Goal: Information Seeking & Learning: Learn about a topic

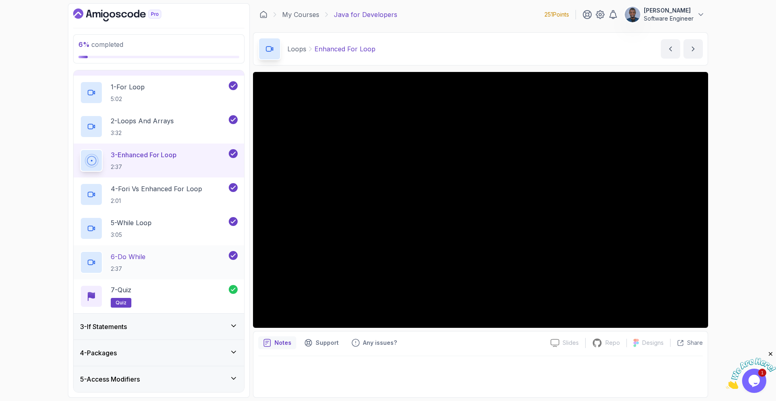
scroll to position [50, 0]
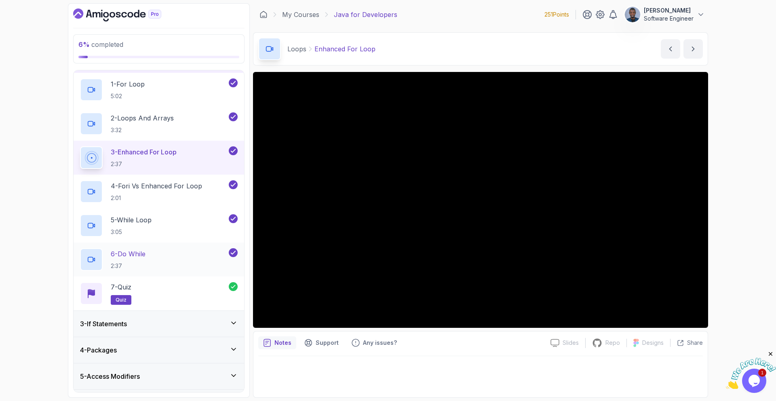
click at [204, 314] on div "3 - If Statements" at bounding box center [159, 324] width 171 height 26
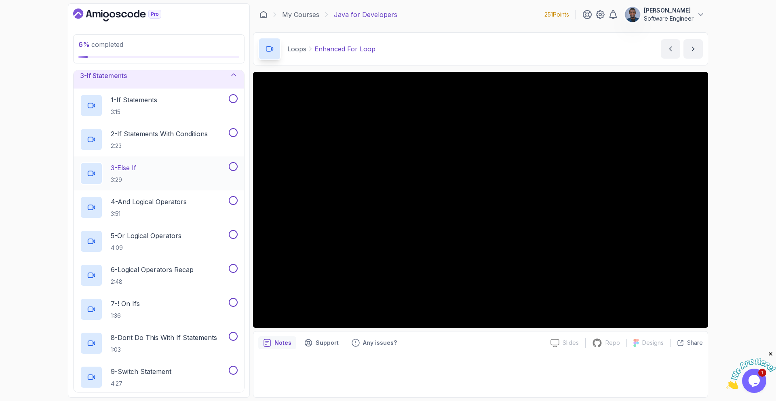
scroll to position [59, 0]
click at [181, 99] on div "1 - If Statements 3:15" at bounding box center [153, 107] width 147 height 23
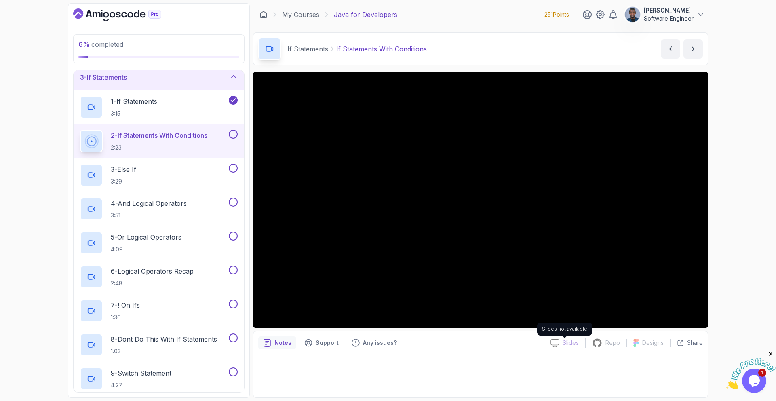
click at [564, 344] on p "Slides" at bounding box center [571, 343] width 16 height 8
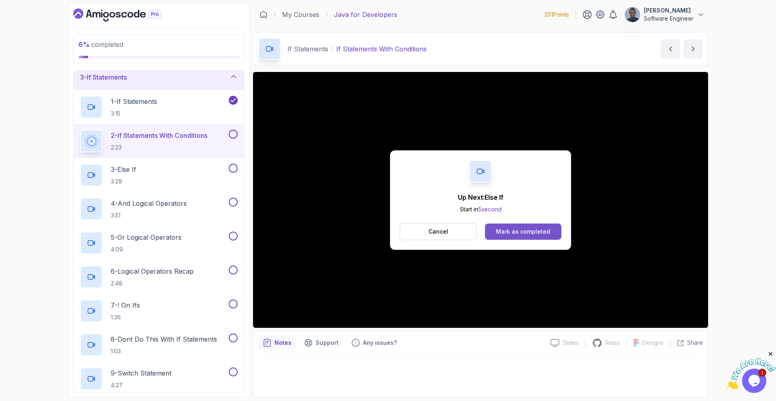
click at [517, 235] on div "Mark as completed" at bounding box center [523, 232] width 54 height 8
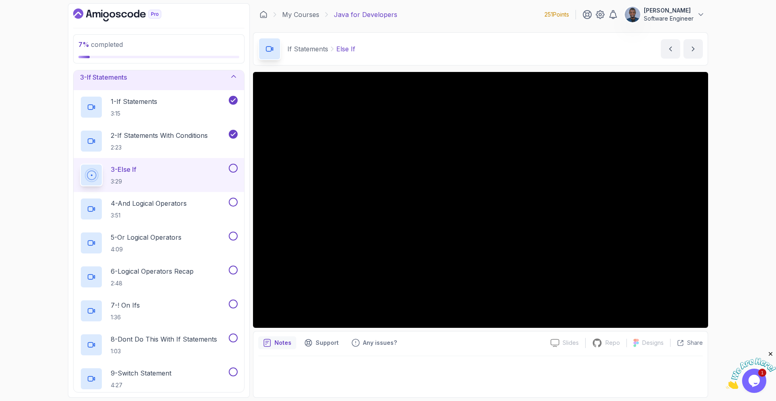
click at [279, 345] on p "Notes" at bounding box center [282, 343] width 17 height 8
click at [283, 342] on p "Notes" at bounding box center [282, 343] width 17 height 8
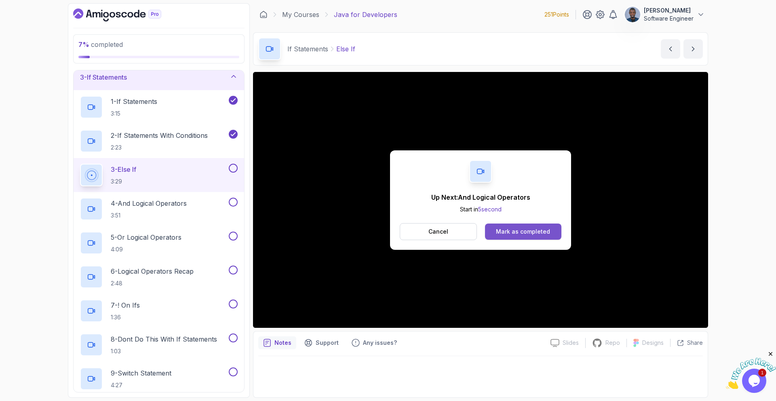
click at [532, 230] on div "Mark as completed" at bounding box center [523, 232] width 54 height 8
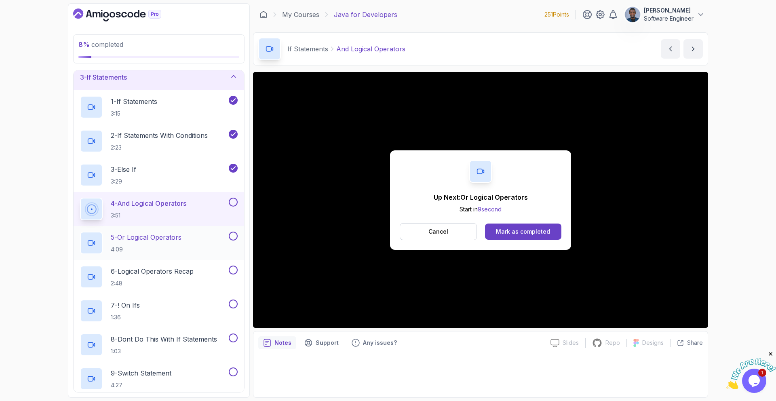
click at [168, 251] on p "4:09" at bounding box center [146, 249] width 71 height 8
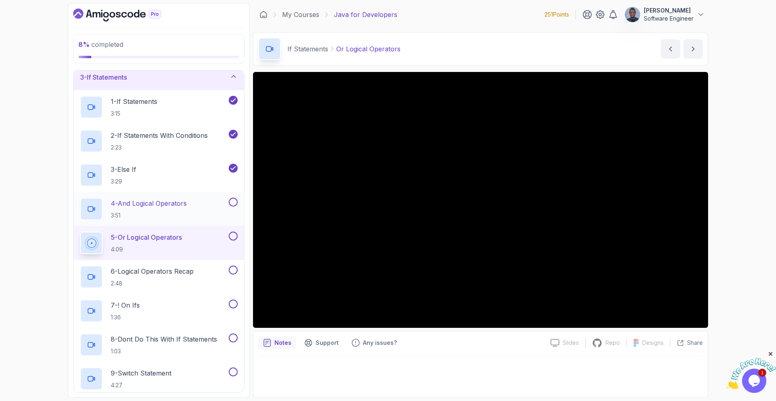
click at [233, 205] on button at bounding box center [233, 202] width 9 height 9
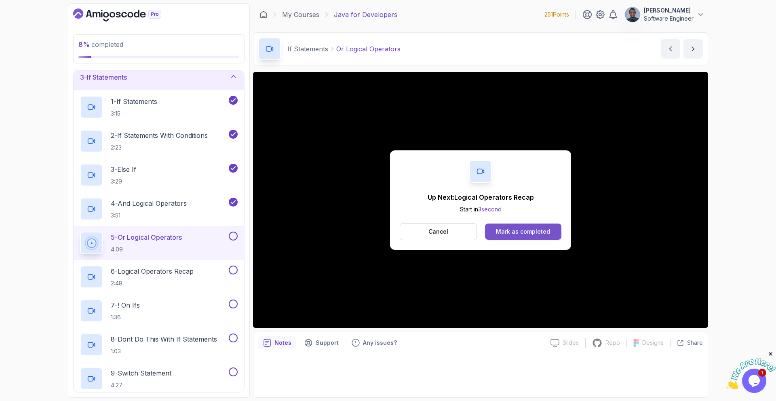
click at [494, 229] on button "Mark as completed" at bounding box center [523, 231] width 76 height 16
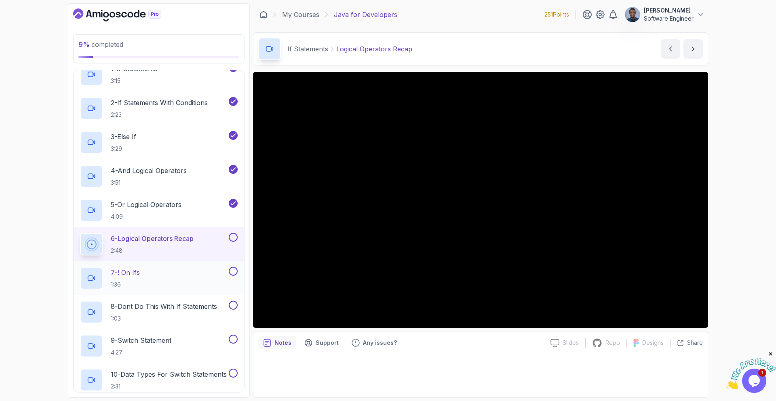
scroll to position [92, 0]
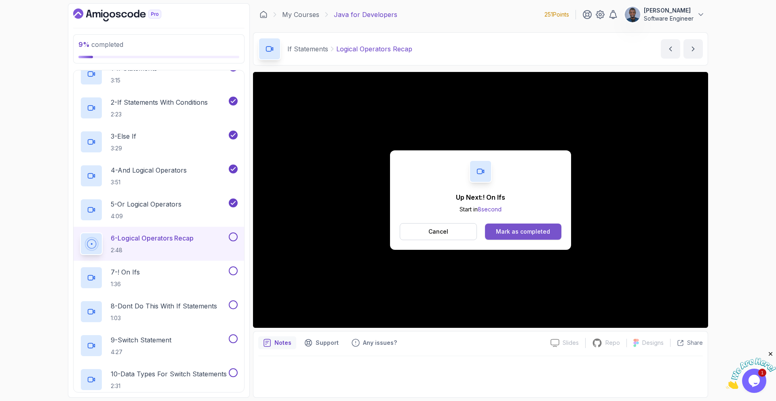
click at [529, 234] on div "Mark as completed" at bounding box center [523, 232] width 54 height 8
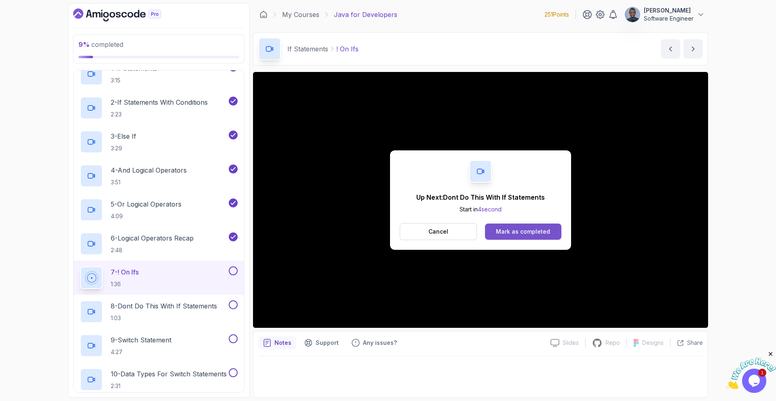
click at [538, 231] on div "Mark as completed" at bounding box center [523, 232] width 54 height 8
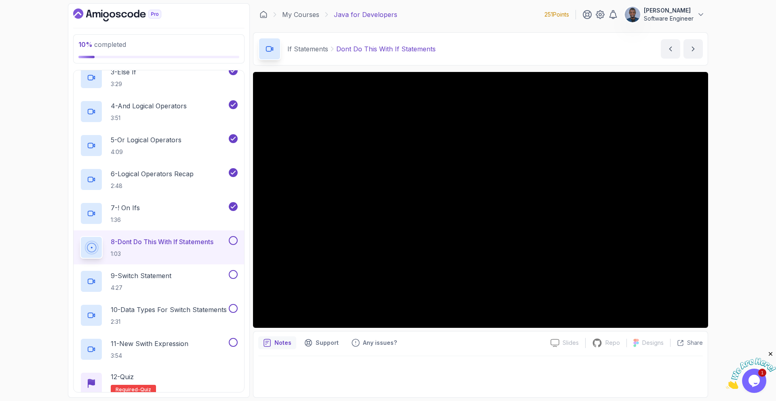
scroll to position [160, 0]
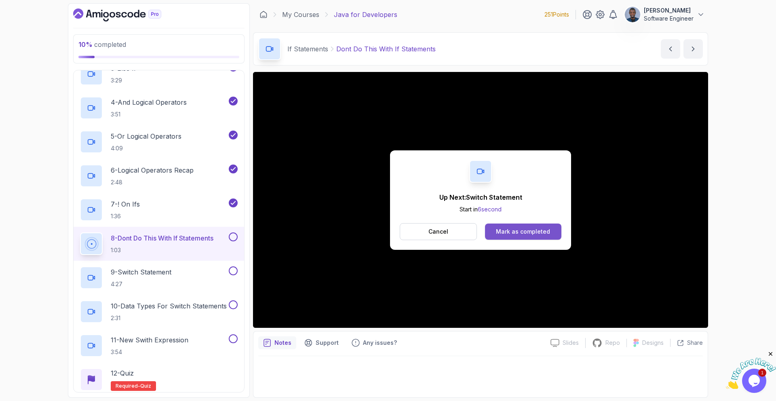
click at [498, 235] on div "Mark as completed" at bounding box center [523, 232] width 54 height 8
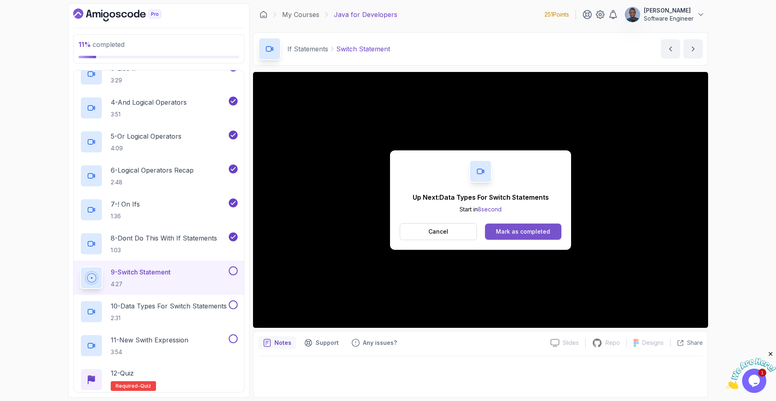
click at [519, 229] on div "Mark as completed" at bounding box center [523, 232] width 54 height 8
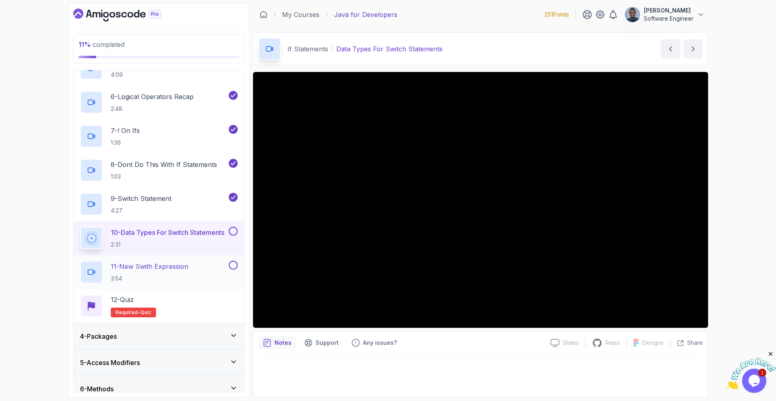
scroll to position [234, 0]
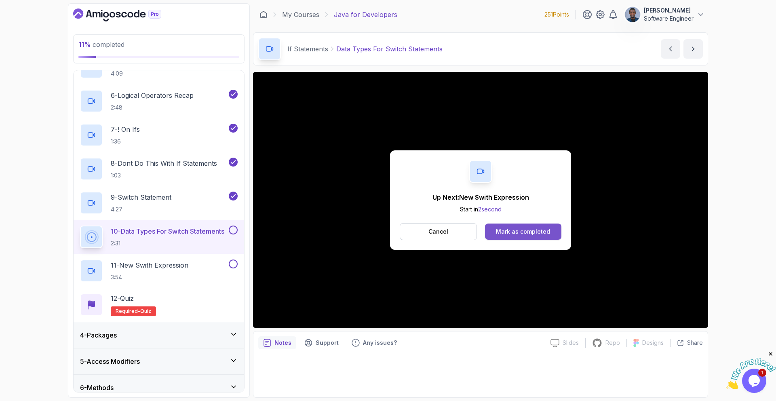
click at [521, 228] on div "Mark as completed" at bounding box center [523, 232] width 54 height 8
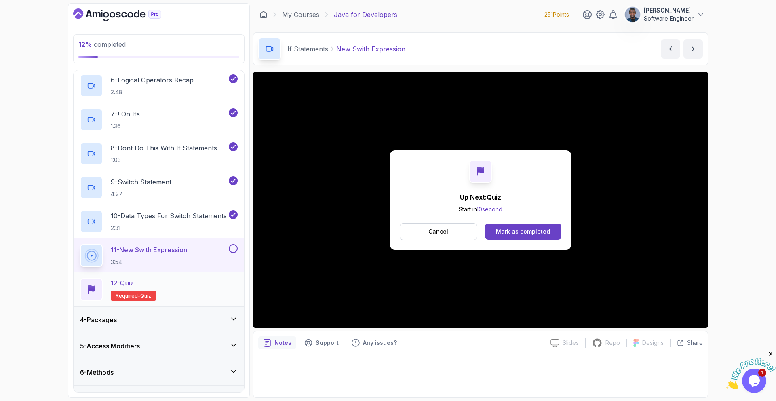
scroll to position [253, 0]
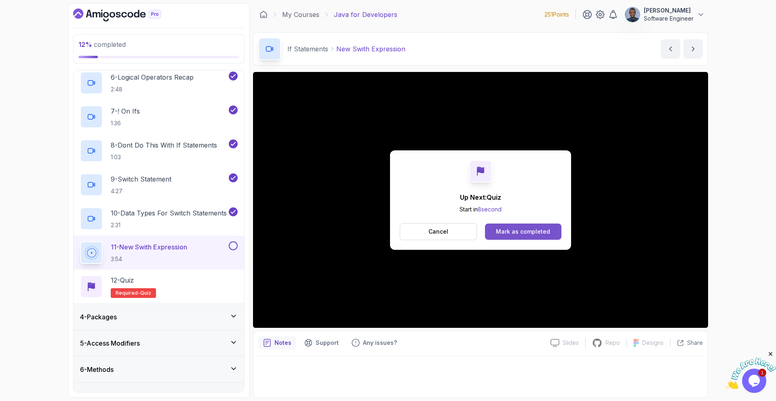
click at [517, 229] on div "Mark as completed" at bounding box center [523, 232] width 54 height 8
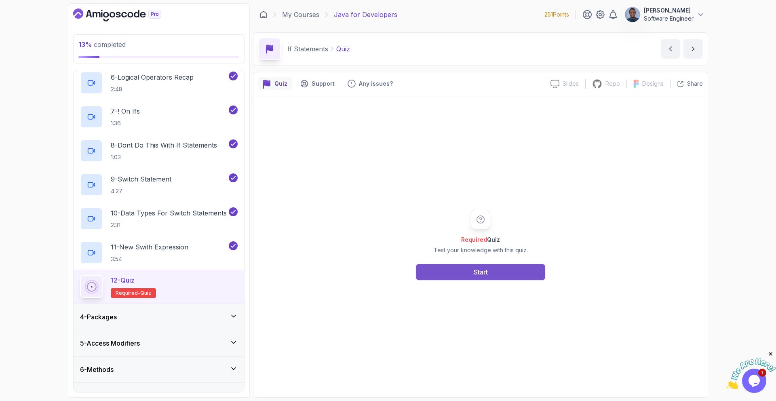
click at [492, 275] on button "Start" at bounding box center [480, 272] width 129 height 16
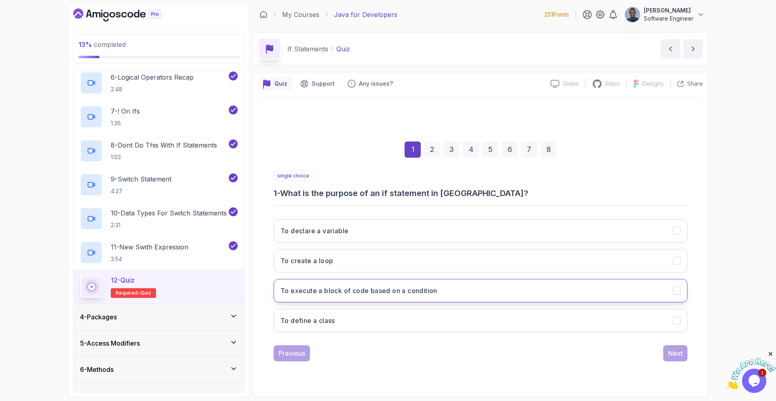
click at [420, 295] on h3 "To execute a block of code based on a condition" at bounding box center [358, 291] width 157 height 10
click at [670, 354] on div "Next" at bounding box center [675, 353] width 15 height 10
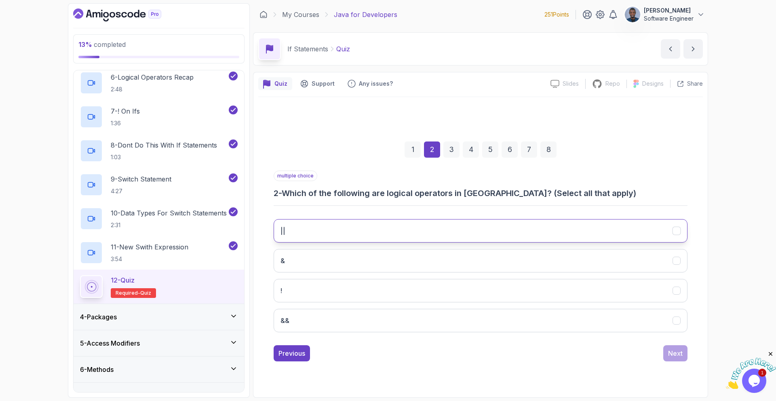
click at [473, 231] on button "||" at bounding box center [481, 230] width 414 height 23
click at [464, 263] on button "&" at bounding box center [481, 260] width 414 height 23
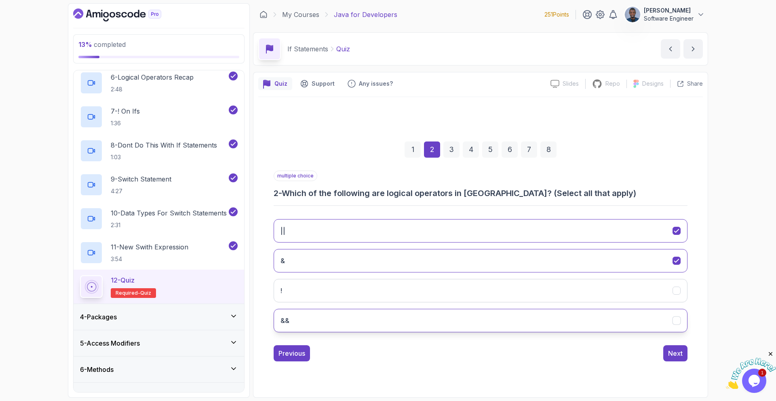
click at [445, 320] on button "&&" at bounding box center [481, 320] width 414 height 23
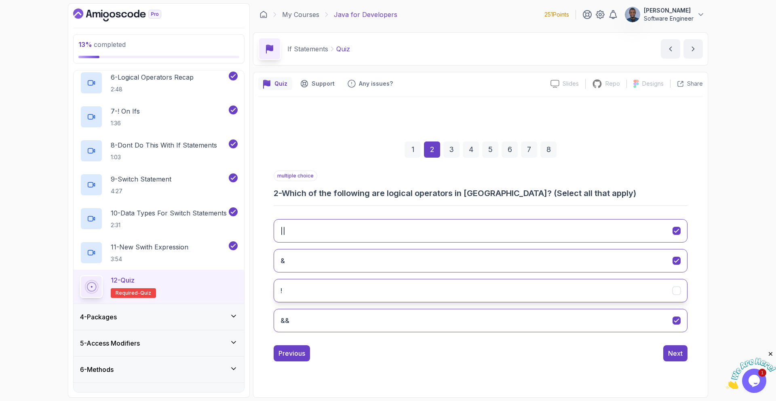
click at [677, 294] on icon "!" at bounding box center [677, 291] width 8 height 8
click at [677, 322] on icon "&&" at bounding box center [677, 320] width 8 height 8
click at [676, 325] on button "&&" at bounding box center [481, 320] width 414 height 23
click at [678, 353] on div "Next" at bounding box center [675, 353] width 15 height 10
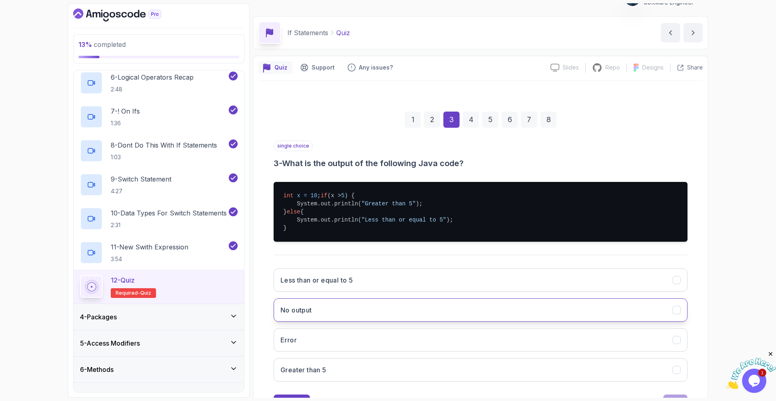
scroll to position [33, 0]
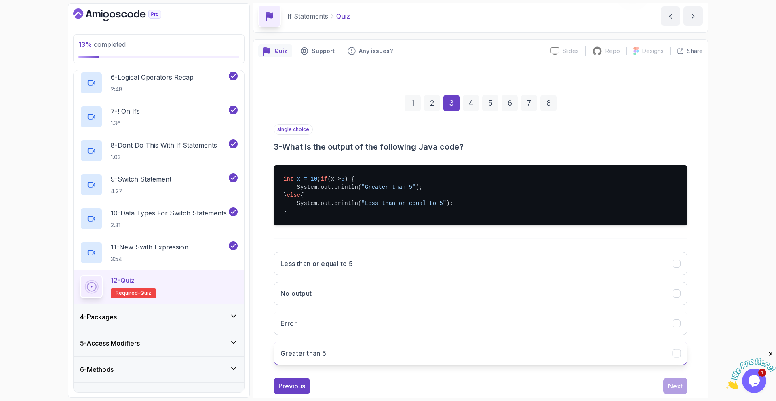
click at [317, 358] on h3 "Greater than 5" at bounding box center [303, 353] width 46 height 10
click at [679, 389] on div "Next" at bounding box center [675, 386] width 15 height 10
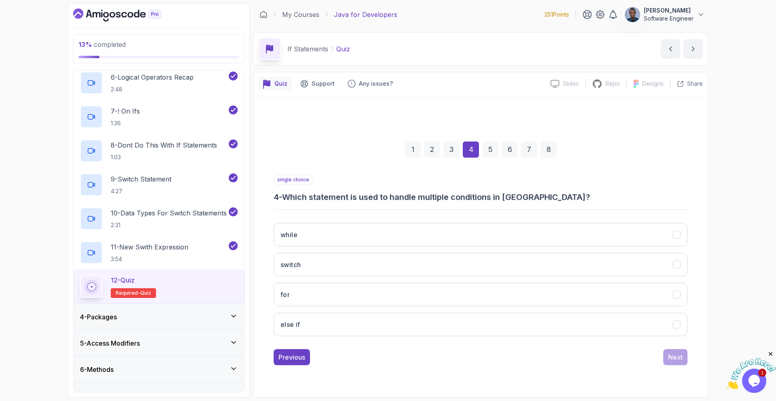
scroll to position [0, 0]
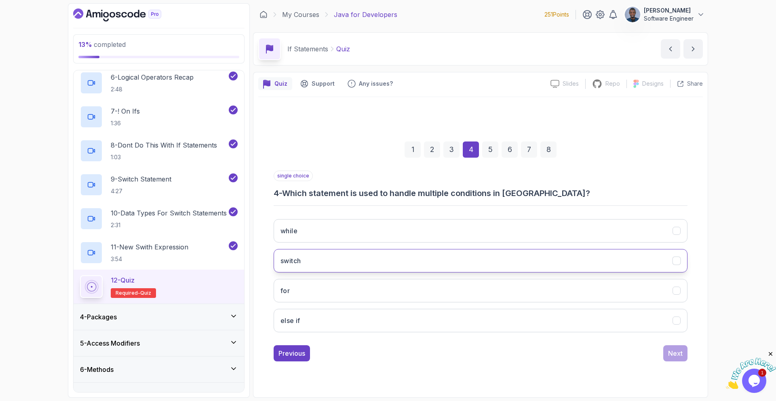
click at [470, 251] on button "switch" at bounding box center [481, 260] width 414 height 23
click at [682, 354] on div "Next" at bounding box center [675, 353] width 15 height 10
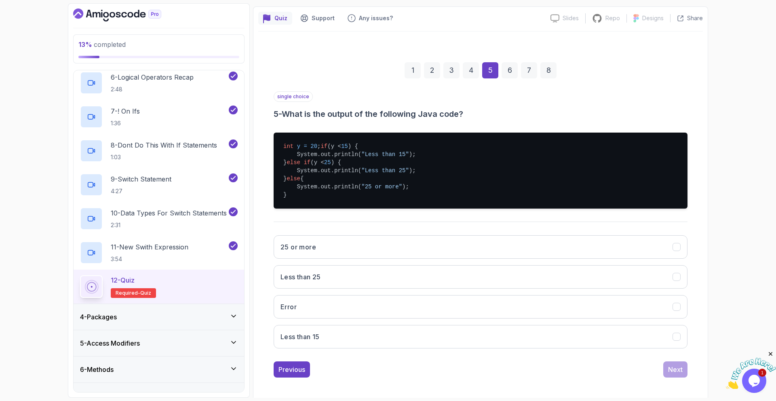
scroll to position [76, 0]
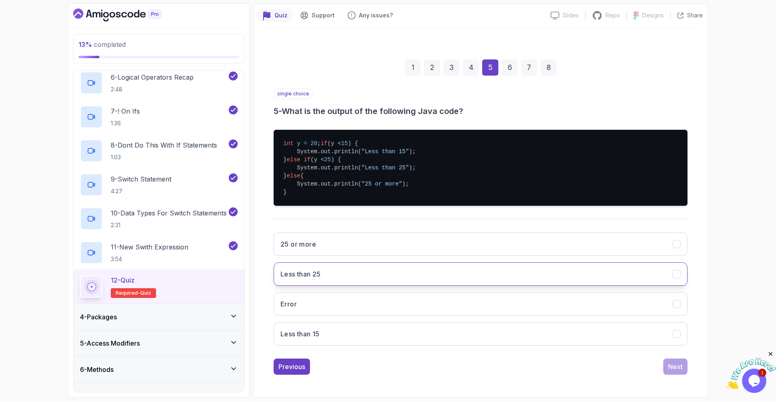
click at [446, 272] on button "Less than 25" at bounding box center [481, 273] width 414 height 23
click at [677, 368] on div "Next" at bounding box center [675, 367] width 15 height 10
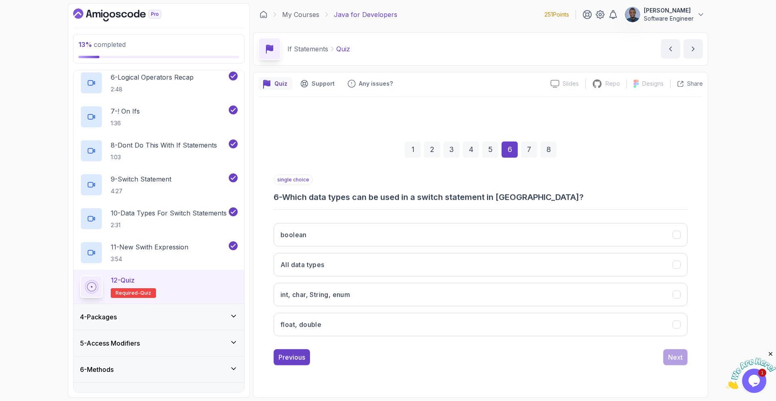
scroll to position [0, 0]
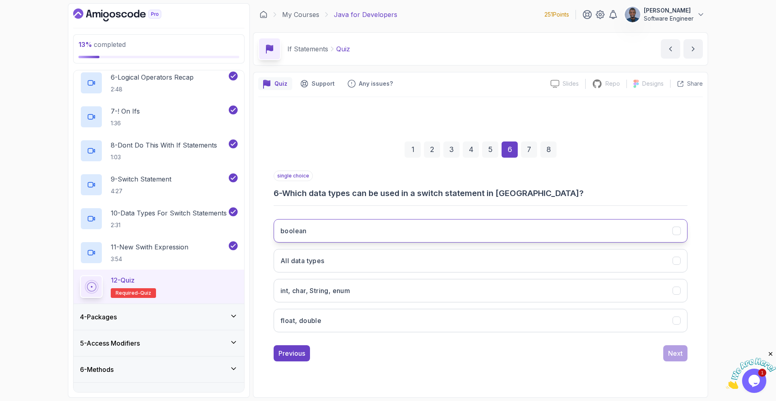
click at [371, 238] on button "boolean" at bounding box center [481, 230] width 414 height 23
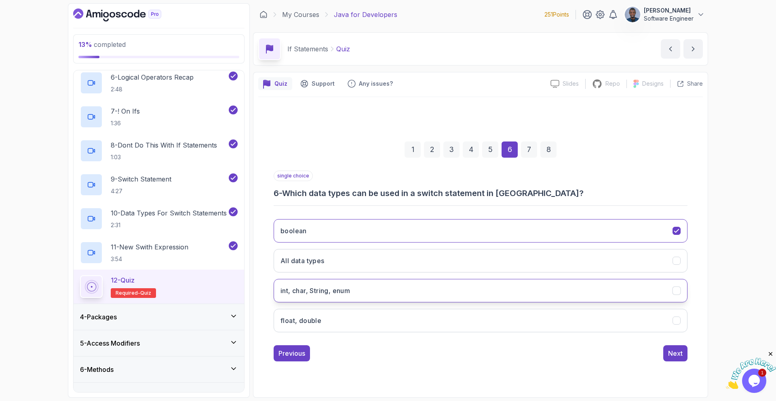
click at [356, 288] on button "int, char, String, enum" at bounding box center [481, 290] width 414 height 23
click at [675, 352] on div "Next" at bounding box center [675, 353] width 15 height 10
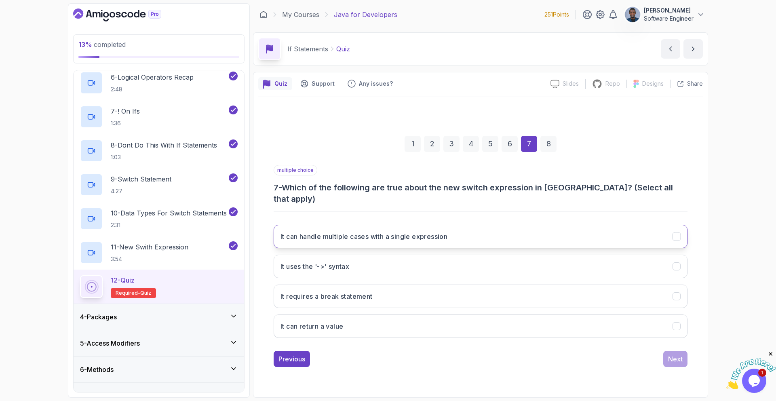
click at [474, 238] on button "It can handle multiple cases with a single expression" at bounding box center [481, 236] width 414 height 23
click at [459, 264] on button "It uses the '->' syntax" at bounding box center [481, 266] width 414 height 23
click at [432, 317] on button "It can return a value" at bounding box center [481, 325] width 414 height 23
click at [667, 358] on button "Next" at bounding box center [675, 359] width 24 height 16
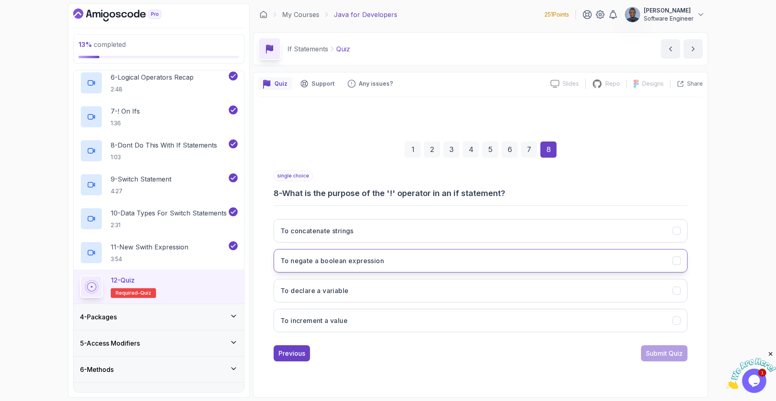
click at [423, 263] on button "To negate a boolean expression" at bounding box center [481, 260] width 414 height 23
click at [658, 353] on div "Submit Quiz" at bounding box center [664, 353] width 37 height 10
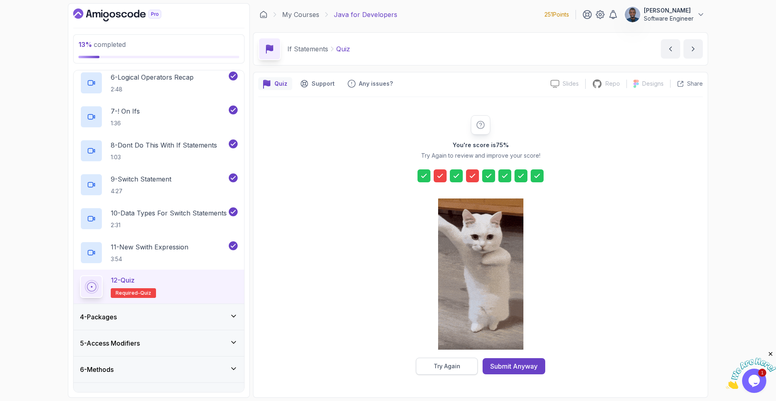
click at [458, 369] on div "Try Again" at bounding box center [447, 366] width 27 height 8
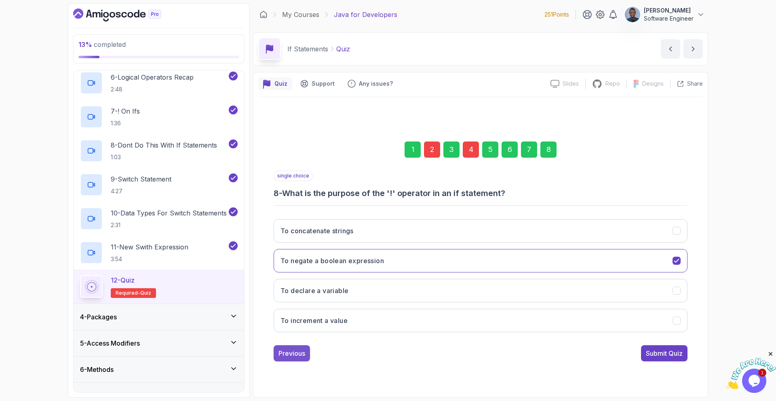
click at [299, 358] on div "Previous" at bounding box center [291, 353] width 27 height 10
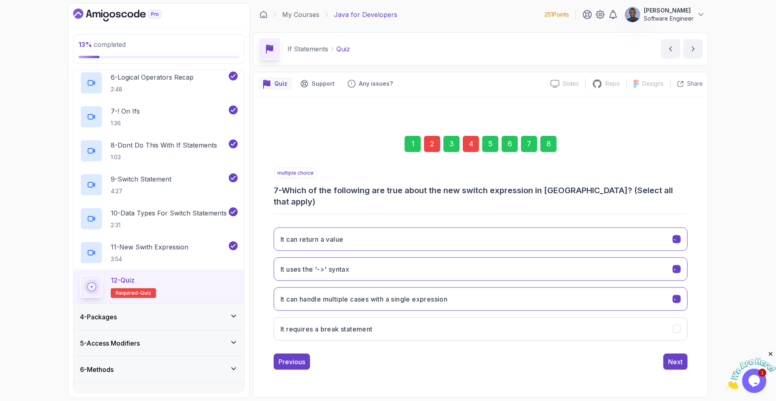
click at [299, 358] on button "Previous" at bounding box center [292, 361] width 36 height 16
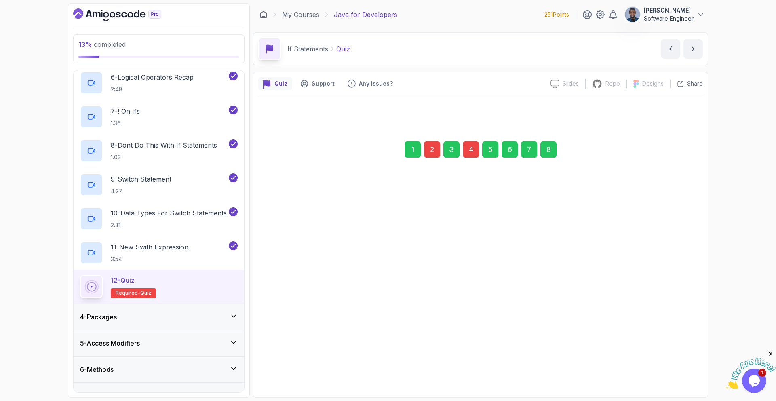
click at [299, 358] on button "Previous" at bounding box center [292, 352] width 36 height 16
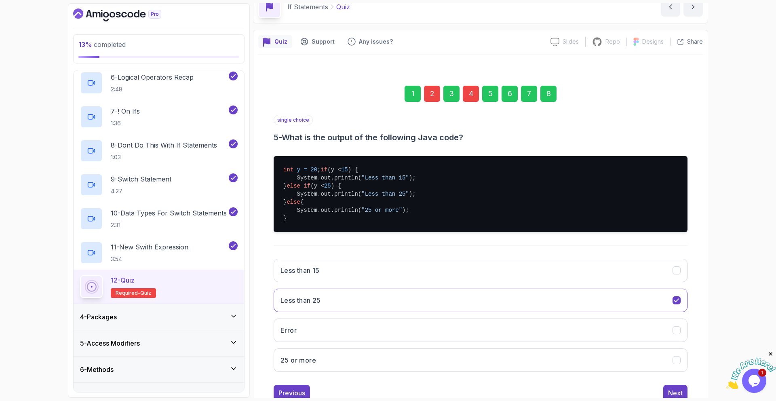
scroll to position [76, 0]
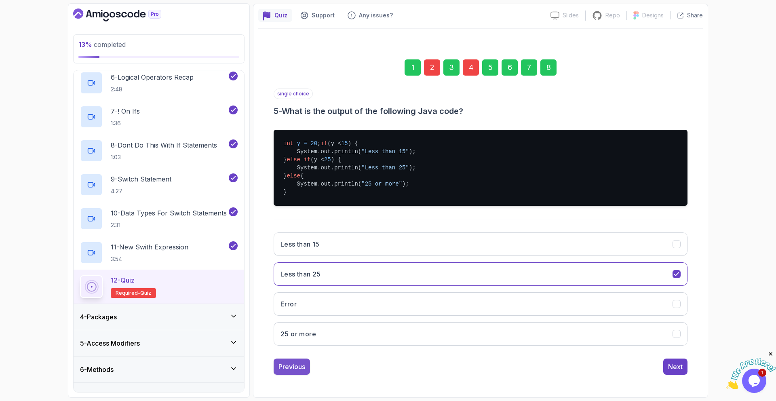
click at [290, 369] on div "Previous" at bounding box center [291, 367] width 27 height 10
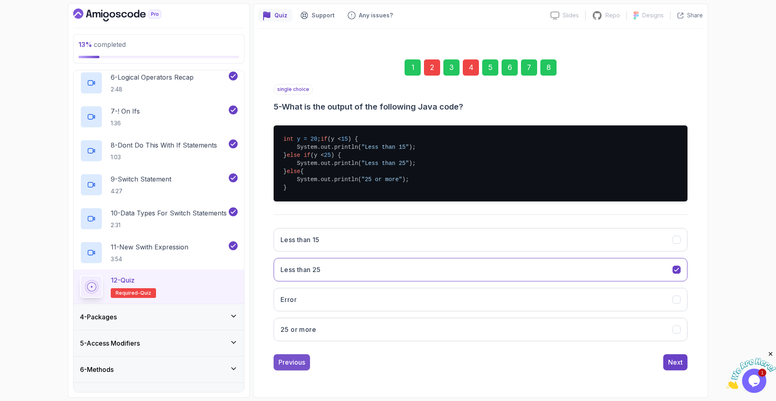
scroll to position [0, 0]
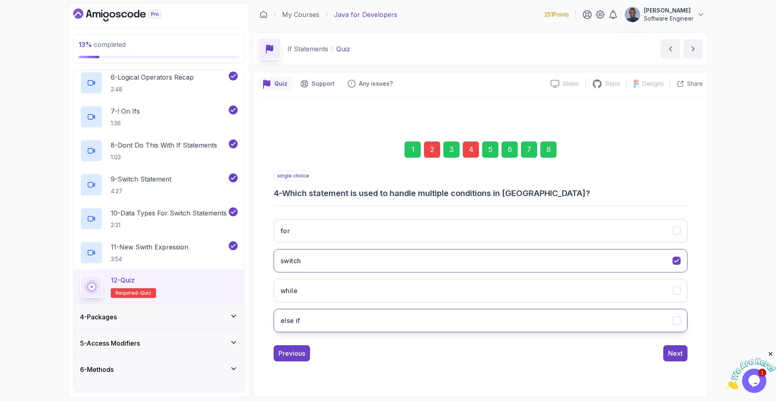
click at [309, 316] on button "else if" at bounding box center [481, 320] width 414 height 23
click at [298, 356] on div "Previous" at bounding box center [291, 353] width 27 height 10
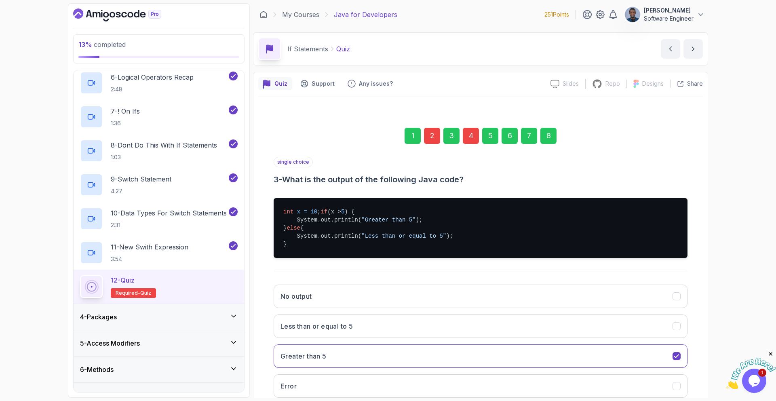
scroll to position [60, 0]
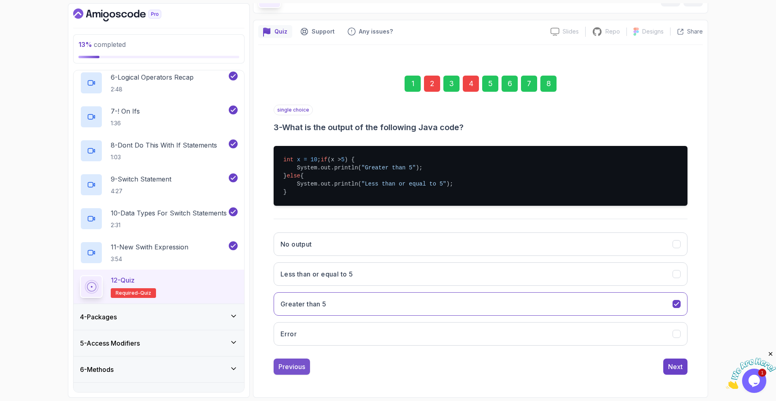
click at [289, 364] on div "Previous" at bounding box center [291, 367] width 27 height 10
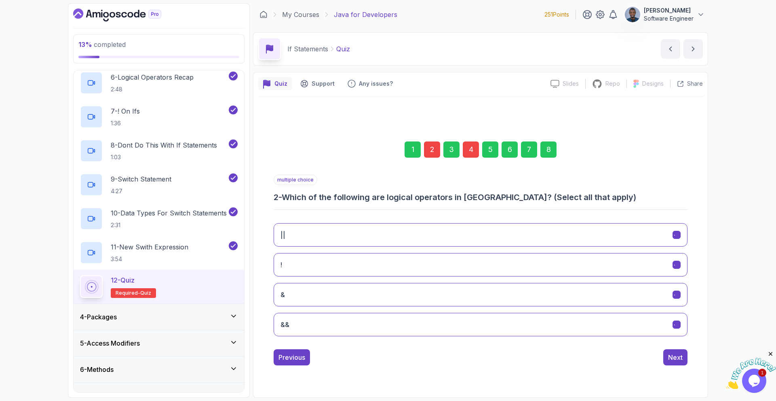
scroll to position [0, 0]
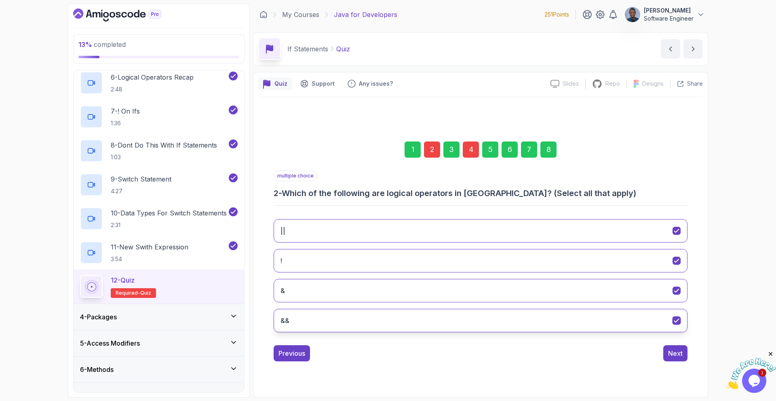
click at [323, 316] on button "&&" at bounding box center [481, 320] width 414 height 23
click at [654, 291] on button "&" at bounding box center [481, 290] width 414 height 23
click at [643, 322] on button "&&" at bounding box center [481, 320] width 414 height 23
click at [682, 357] on button "Next" at bounding box center [675, 353] width 24 height 16
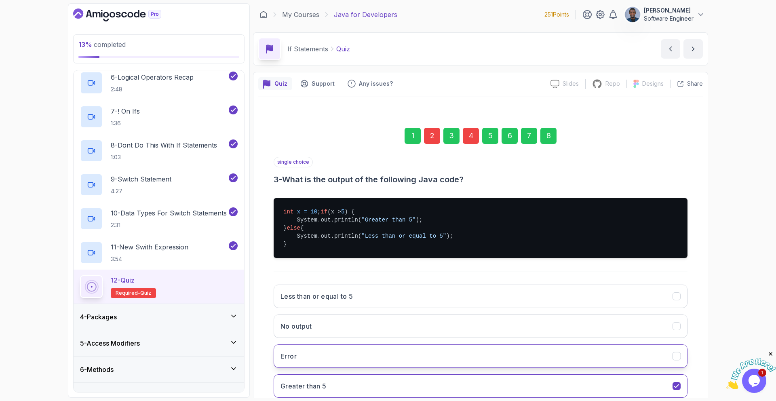
scroll to position [60, 0]
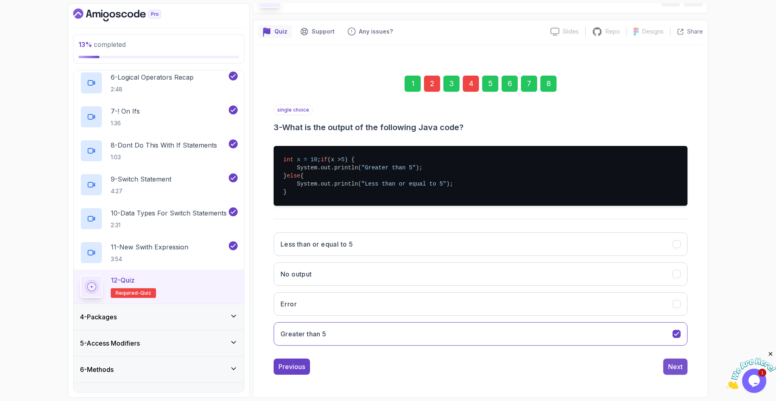
click at [671, 370] on div "Next" at bounding box center [675, 367] width 15 height 10
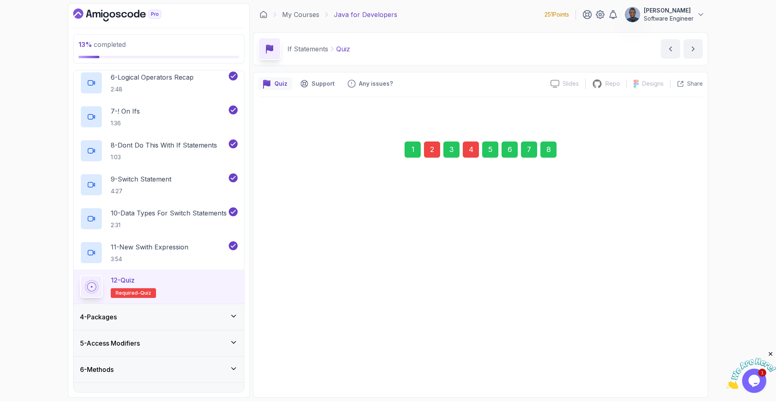
scroll to position [0, 0]
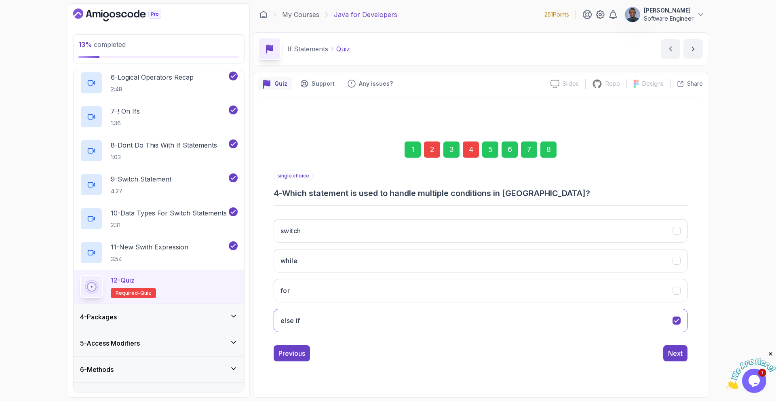
click at [673, 340] on div "single choice 4 - Which statement is used to handle multiple conditions in Java…" at bounding box center [481, 266] width 414 height 191
click at [672, 352] on div "Next" at bounding box center [675, 353] width 15 height 10
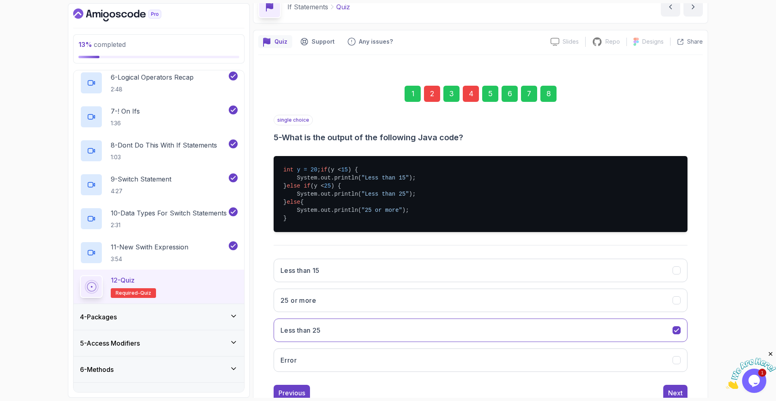
scroll to position [76, 0]
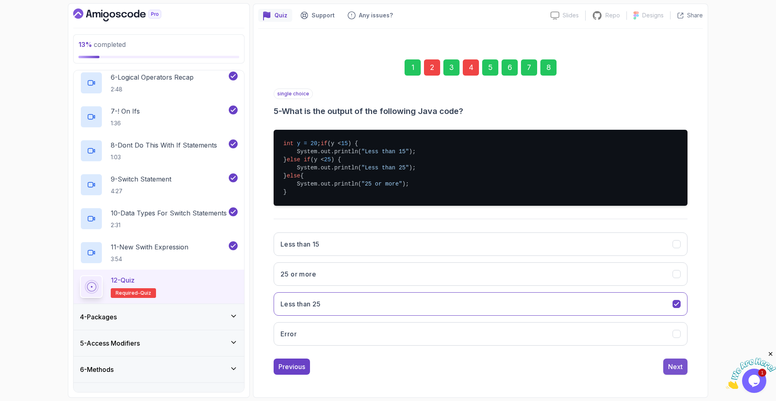
click at [672, 367] on div "Next" at bounding box center [675, 367] width 15 height 10
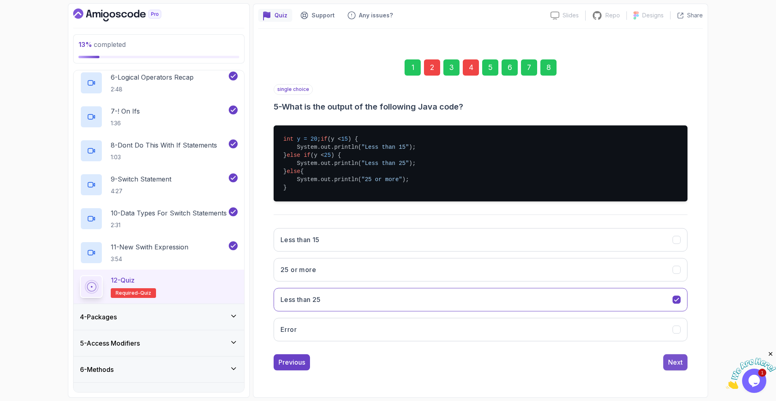
scroll to position [0, 0]
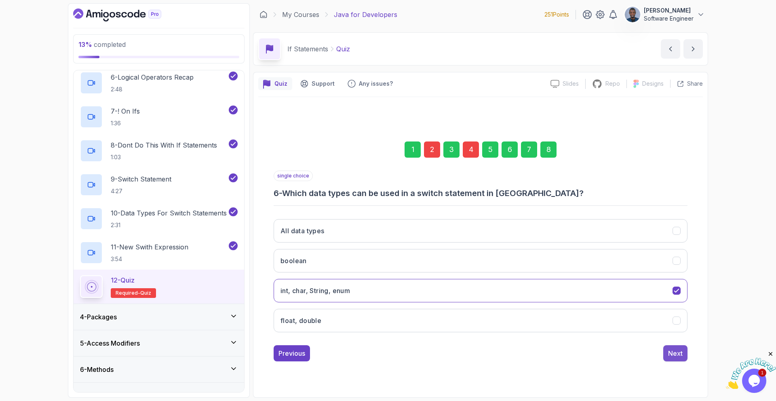
click at [673, 353] on div "Next" at bounding box center [675, 353] width 15 height 10
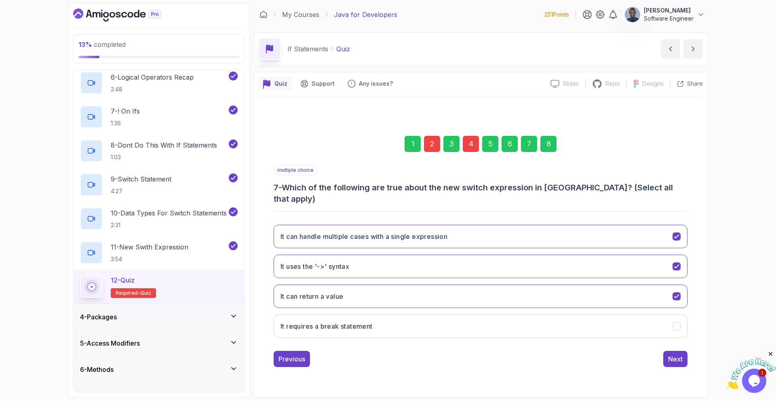
click at [673, 354] on div "Next" at bounding box center [675, 359] width 15 height 10
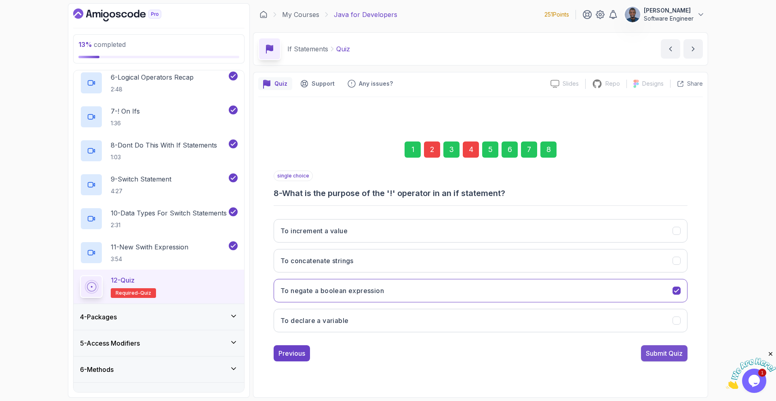
click at [672, 353] on div "Submit Quiz" at bounding box center [664, 353] width 37 height 10
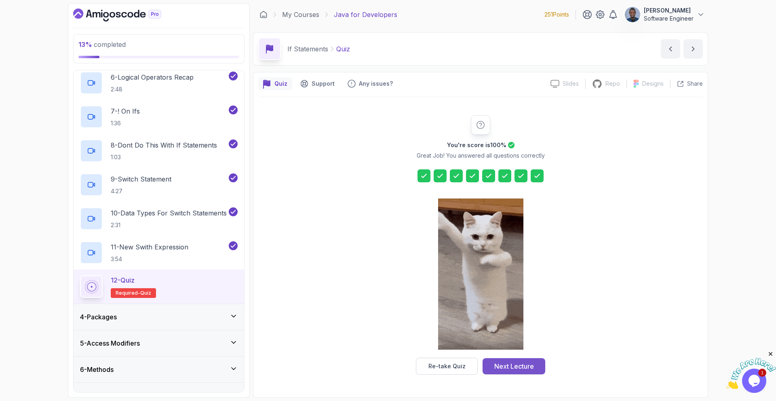
click at [517, 365] on div "Next Lecture" at bounding box center [514, 366] width 40 height 10
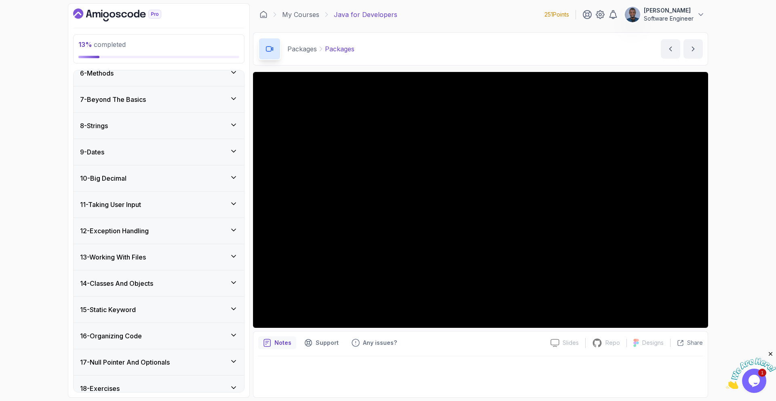
scroll to position [449, 0]
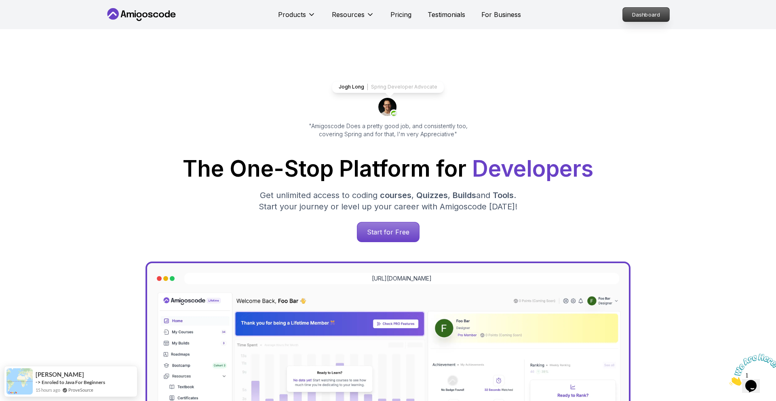
click at [636, 17] on p "Dashboard" at bounding box center [646, 15] width 46 height 14
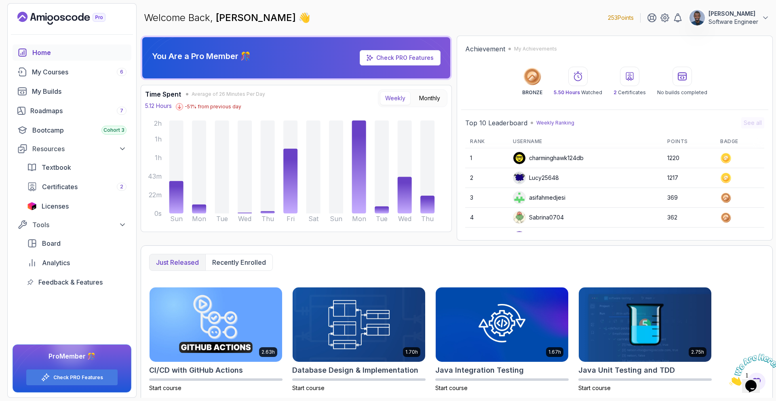
click at [565, 125] on p "Weekly Ranking" at bounding box center [555, 123] width 38 height 6
click at [525, 78] on div "BRONZE 5.50 Hours Watched 2 Certificates No builds completed" at bounding box center [614, 80] width 299 height 29
click at [541, 77] on circle at bounding box center [532, 75] width 17 height 17
click at [582, 73] on icon at bounding box center [578, 76] width 8 height 9
click at [614, 77] on div "BRONZE 5.50 Hours Watched 2 Certificates No builds completed" at bounding box center [614, 80] width 299 height 29
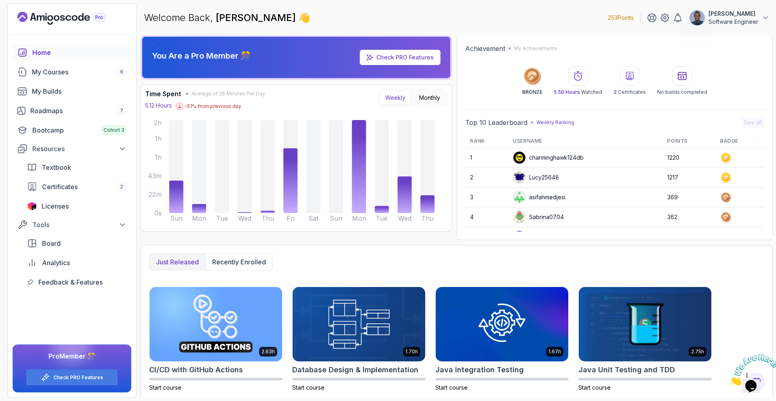
click at [673, 75] on div at bounding box center [682, 75] width 19 height 19
click at [59, 261] on span "Analytics" at bounding box center [56, 263] width 28 height 10
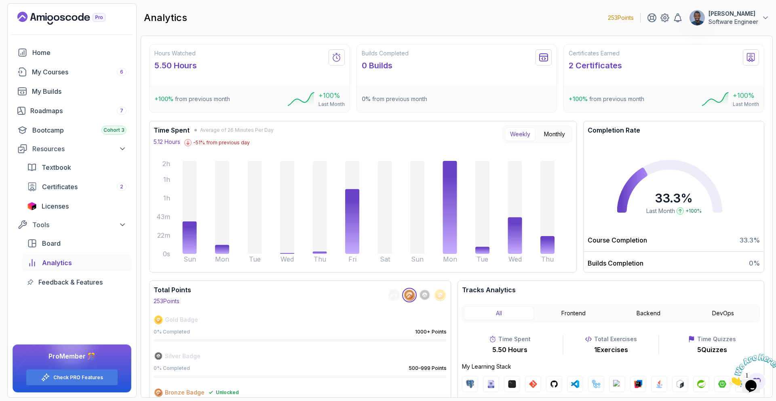
scroll to position [21, 0]
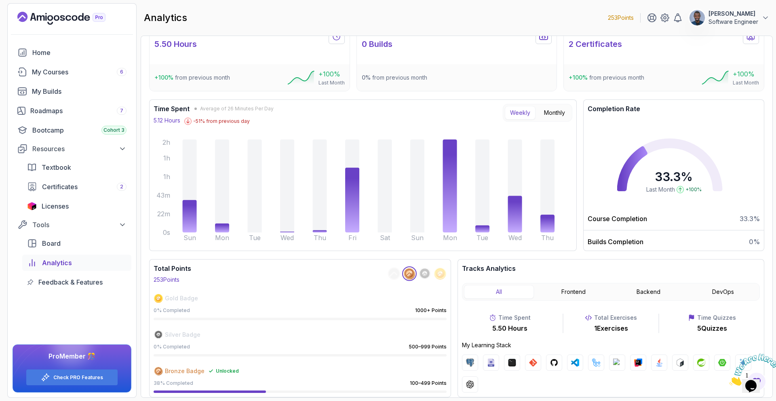
click at [469, 364] on img at bounding box center [470, 362] width 8 height 8
click at [91, 283] on span "Feedback & Features" at bounding box center [70, 282] width 64 height 10
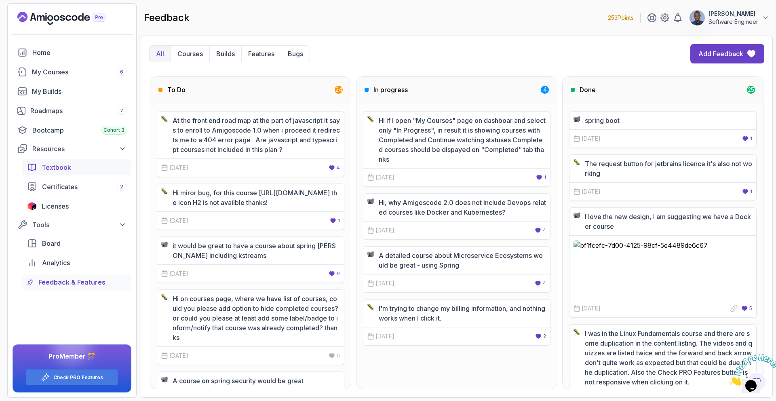
click at [66, 172] on span "Textbook" at bounding box center [57, 167] width 30 height 10
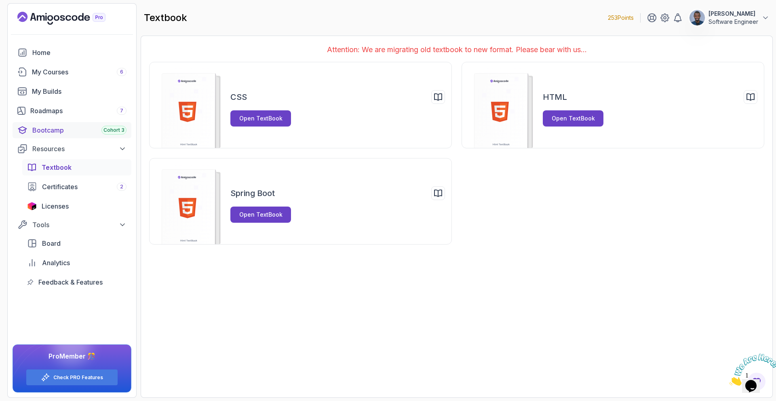
click at [64, 135] on link "Bootcamp Cohort 3" at bounding box center [72, 130] width 119 height 16
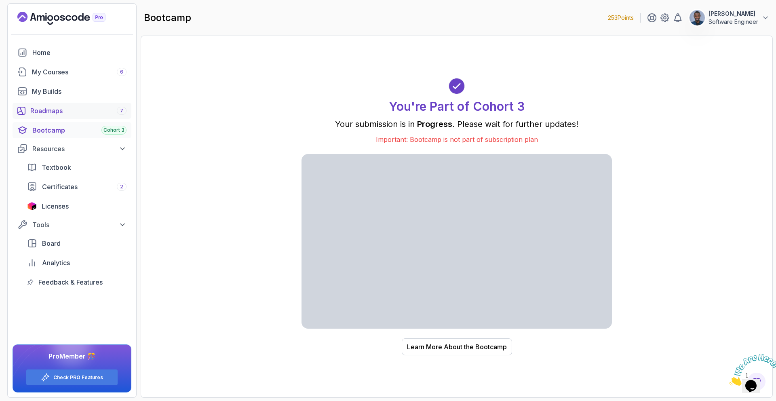
click at [57, 115] on div "Roadmaps 7" at bounding box center [78, 111] width 96 height 10
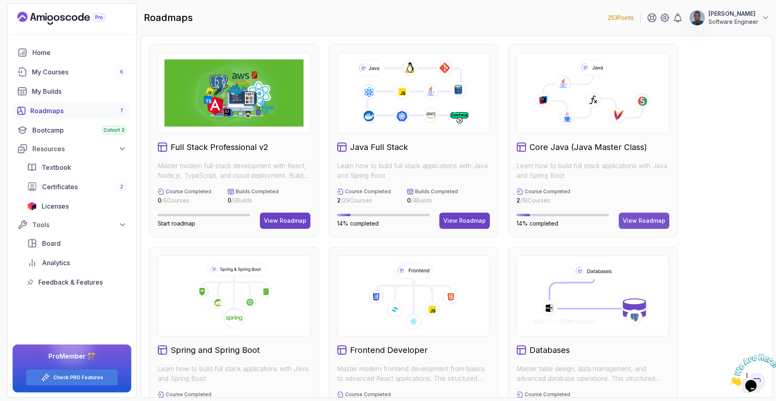
click at [633, 223] on div "View Roadmap" at bounding box center [644, 221] width 42 height 8
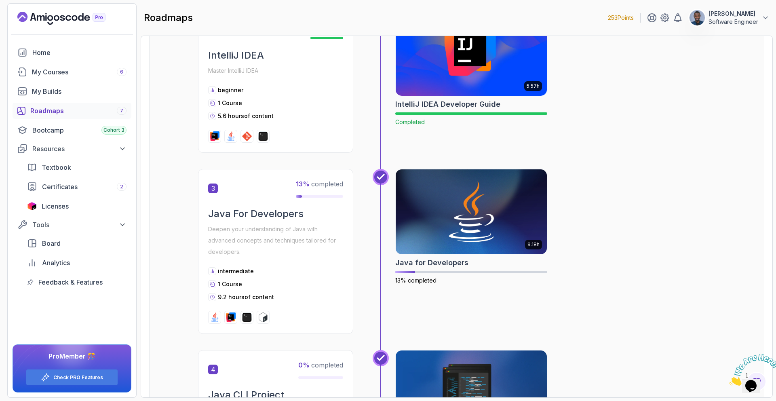
scroll to position [361, 0]
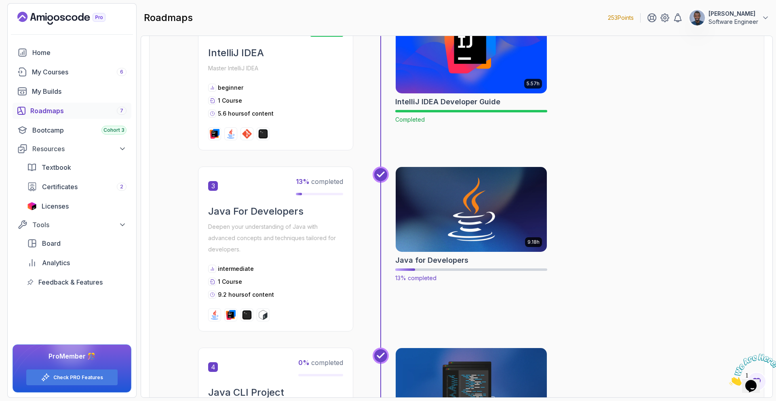
click at [424, 221] on img at bounding box center [471, 209] width 159 height 89
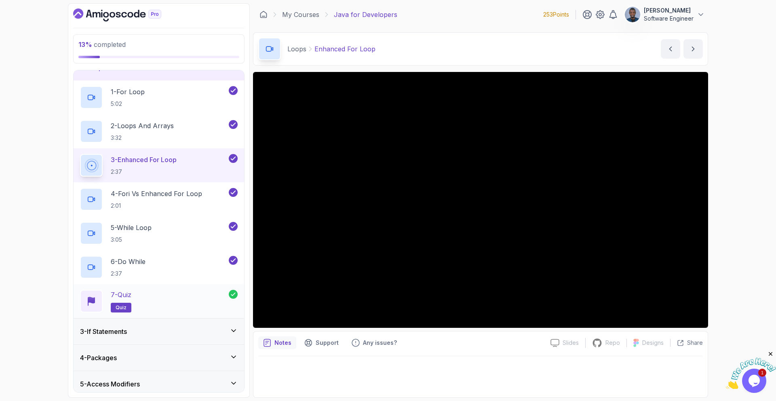
scroll to position [66, 0]
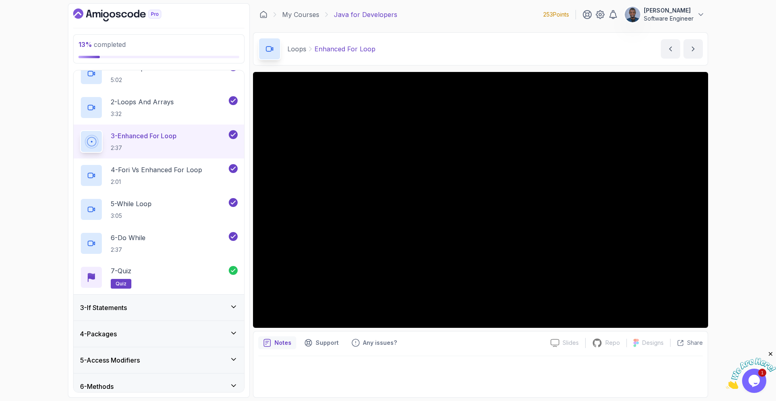
click at [197, 303] on div "3 - If Statements" at bounding box center [159, 308] width 158 height 10
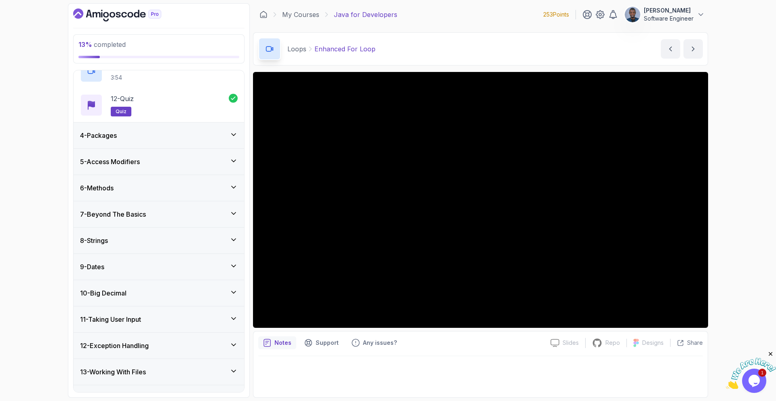
scroll to position [429, 0]
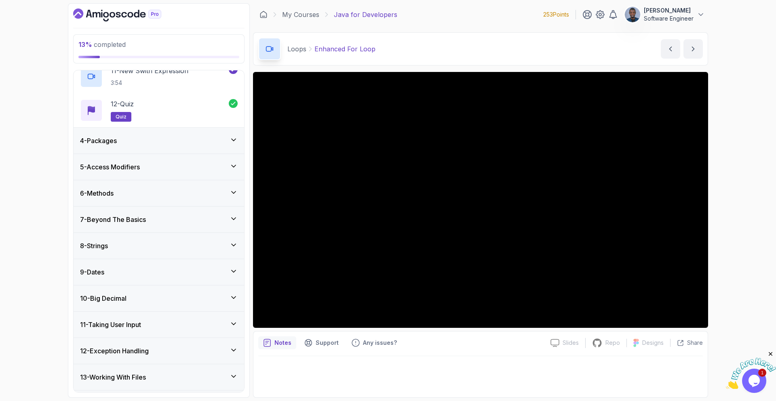
click at [157, 138] on div "4 - Packages" at bounding box center [159, 141] width 158 height 10
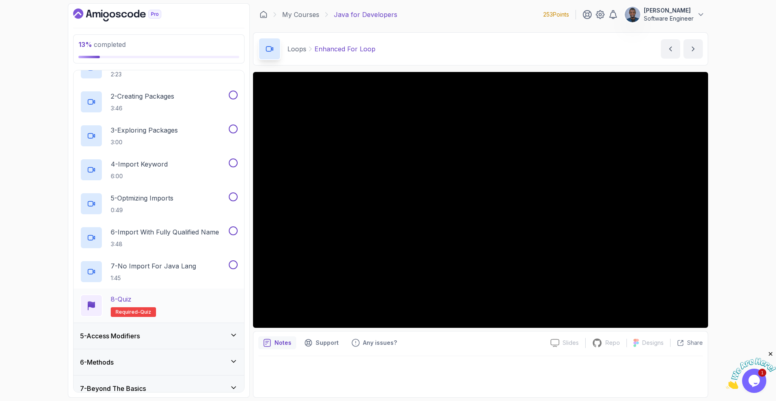
scroll to position [0, 0]
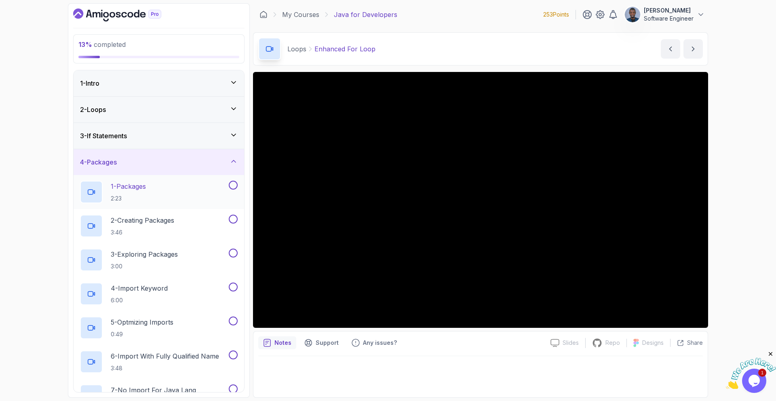
click at [142, 191] on p "1 - Packages" at bounding box center [128, 186] width 35 height 10
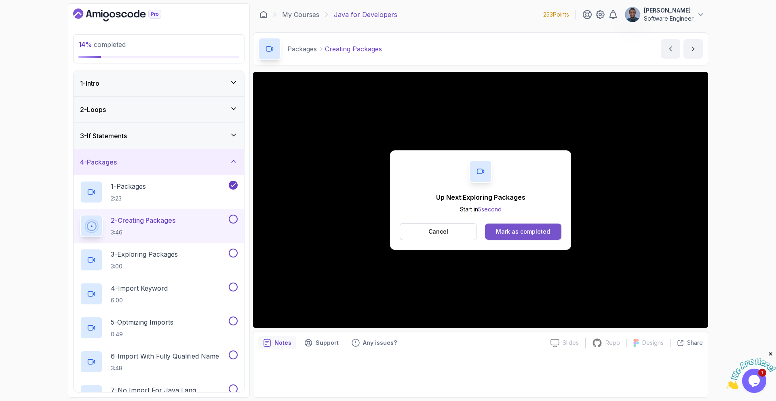
click at [534, 234] on div "Mark as completed" at bounding box center [523, 232] width 54 height 8
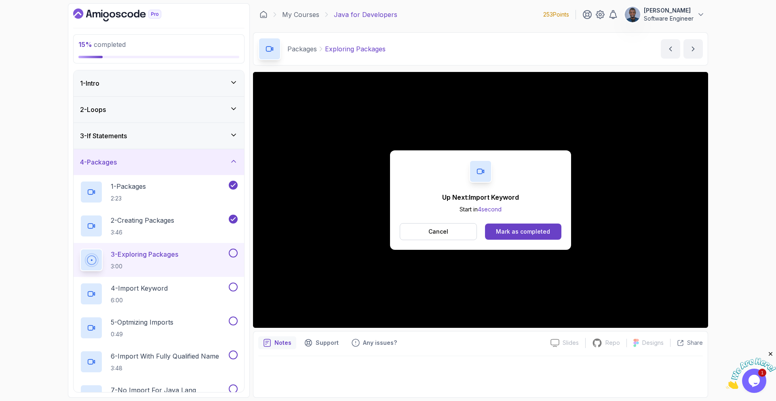
click at [534, 234] on div "Mark as completed" at bounding box center [523, 232] width 54 height 8
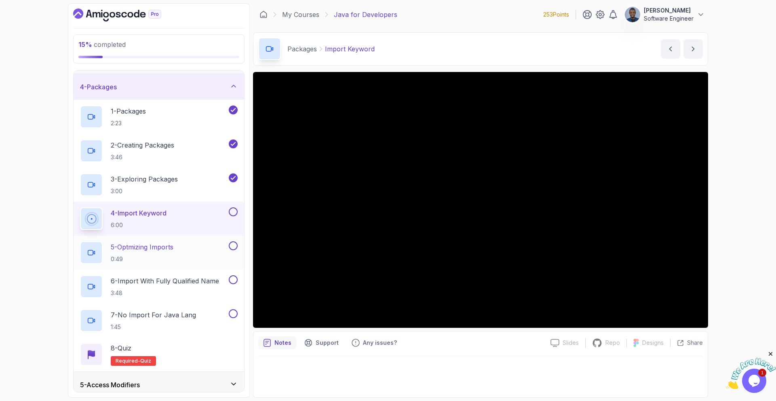
scroll to position [76, 0]
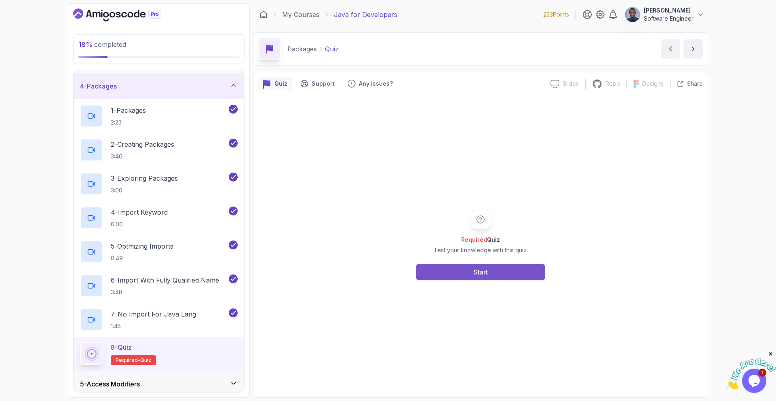
click at [449, 269] on button "Start" at bounding box center [480, 272] width 129 height 16
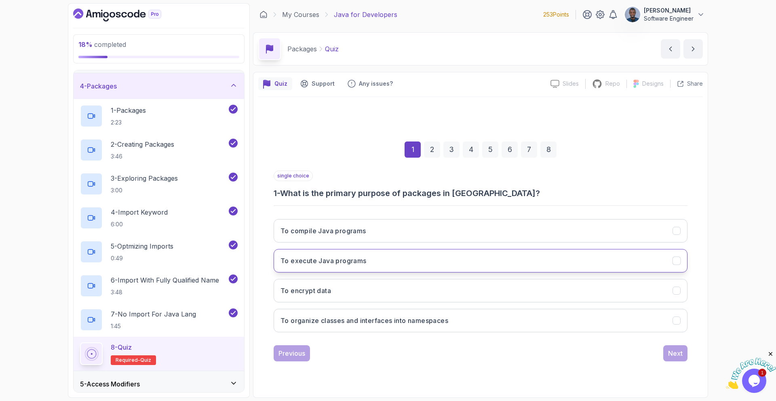
click at [371, 257] on button "To execute Java programs" at bounding box center [481, 260] width 414 height 23
click at [674, 351] on div "Next" at bounding box center [675, 353] width 15 height 10
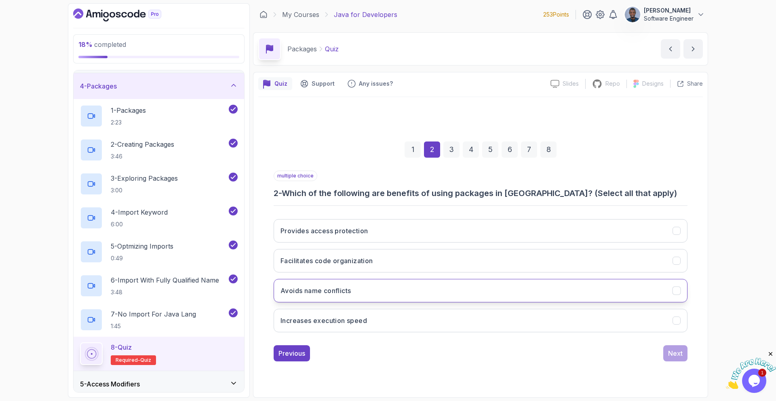
click at [527, 286] on button "Avoids name conflicts" at bounding box center [481, 290] width 414 height 23
click at [480, 324] on button "Increases execution speed" at bounding box center [481, 320] width 414 height 23
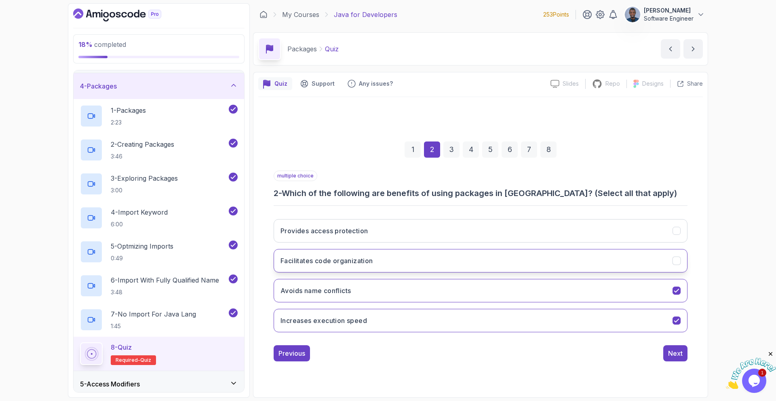
click at [474, 263] on button "Facilitates code organization" at bounding box center [481, 260] width 414 height 23
click at [673, 354] on div "Next" at bounding box center [675, 353] width 15 height 10
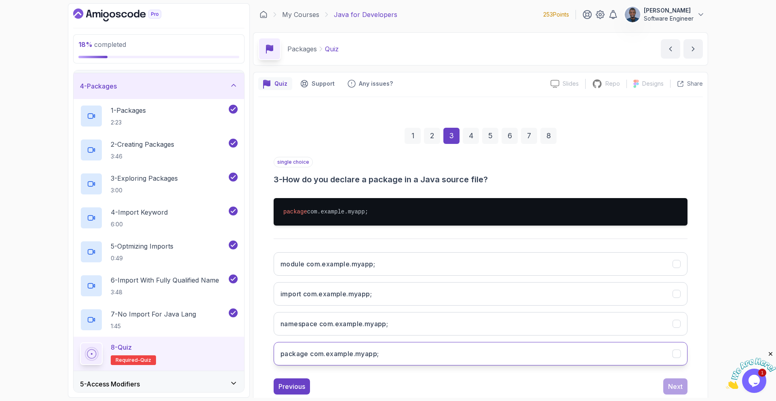
click at [517, 345] on button "package com.example.myapp;" at bounding box center [481, 353] width 414 height 23
click at [675, 390] on div "Next" at bounding box center [675, 387] width 15 height 10
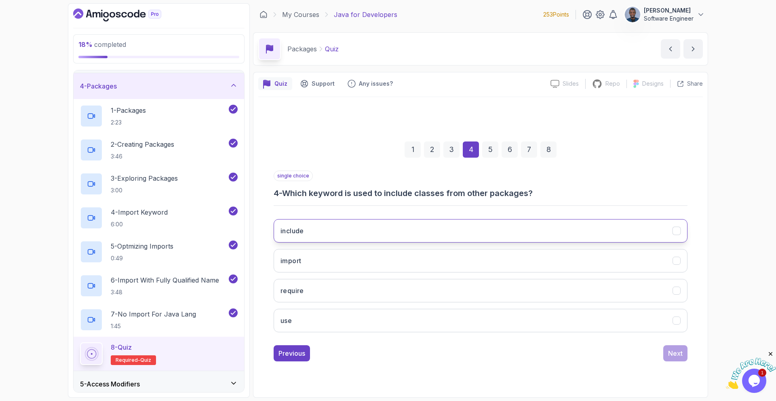
click at [577, 226] on button "include" at bounding box center [481, 230] width 414 height 23
click at [687, 360] on div "1 2 3 4 5 6 7 8 single choice 4 - Which keyword is used to include classes from…" at bounding box center [480, 245] width 445 height 246
click at [683, 356] on button "Next" at bounding box center [675, 353] width 24 height 16
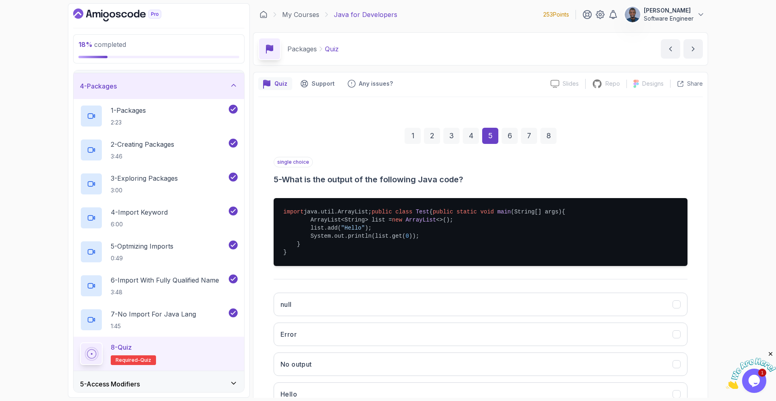
click at [473, 135] on div "4" at bounding box center [471, 136] width 16 height 16
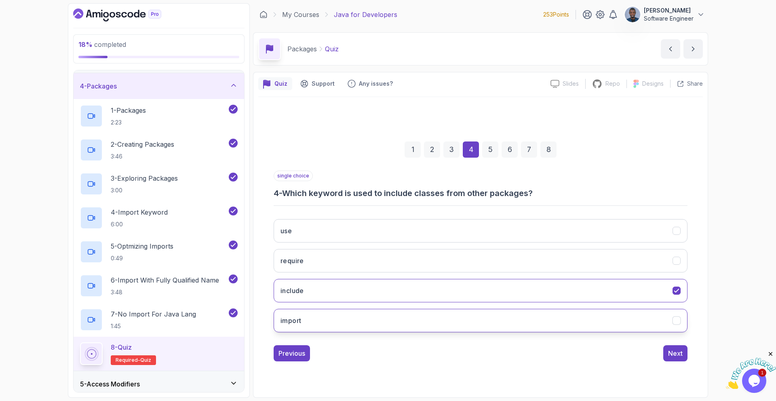
click at [487, 314] on button "import" at bounding box center [481, 320] width 414 height 23
click at [449, 150] on div "3" at bounding box center [451, 149] width 16 height 16
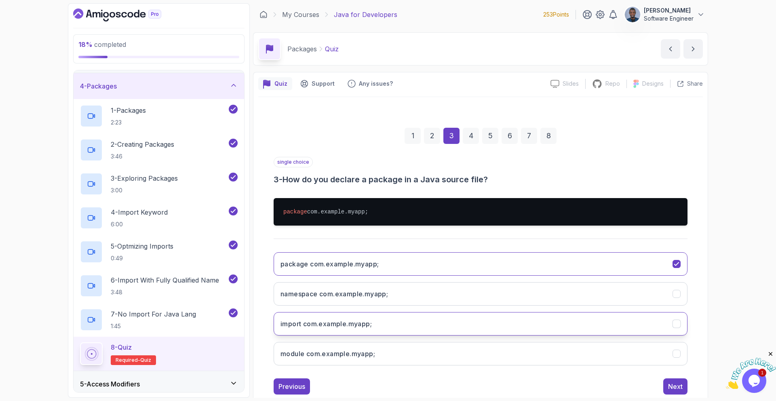
click at [474, 325] on button "import com.example.myapp;" at bounding box center [481, 323] width 414 height 23
click at [668, 388] on div "Next" at bounding box center [675, 387] width 15 height 10
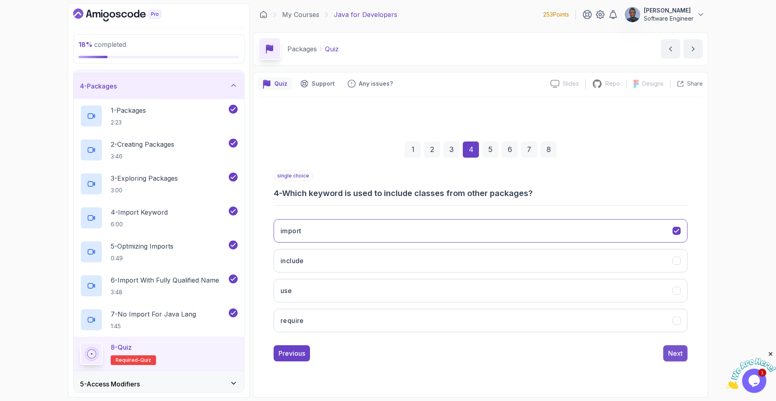
click at [673, 346] on button "Next" at bounding box center [675, 353] width 24 height 16
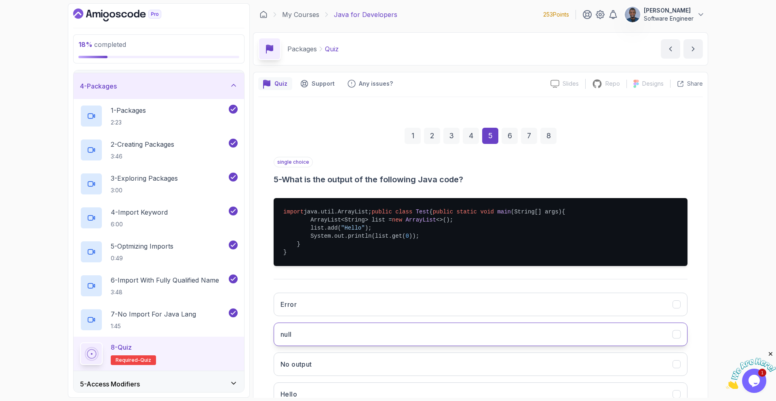
scroll to position [76, 0]
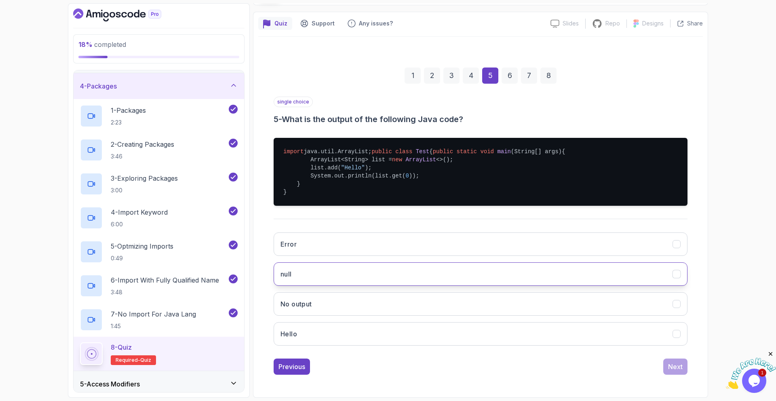
click at [453, 264] on button "null" at bounding box center [481, 273] width 414 height 23
click at [678, 363] on div "Next" at bounding box center [675, 367] width 15 height 10
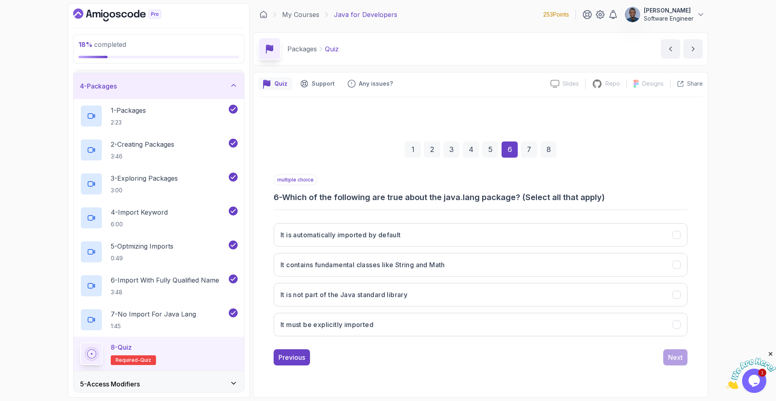
scroll to position [0, 0]
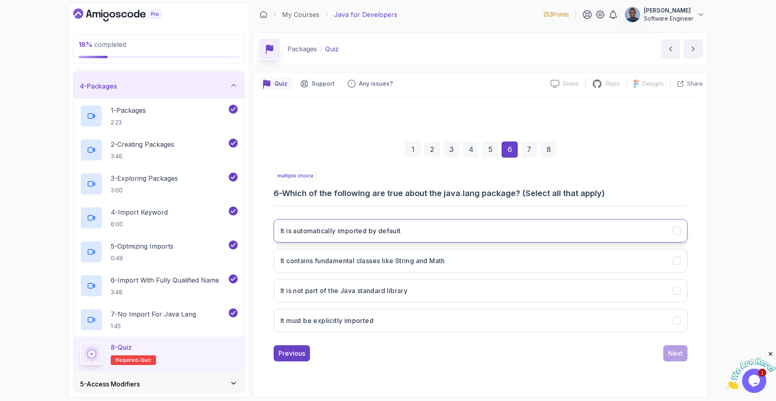
click at [529, 228] on button "It is automatically imported by default" at bounding box center [481, 230] width 414 height 23
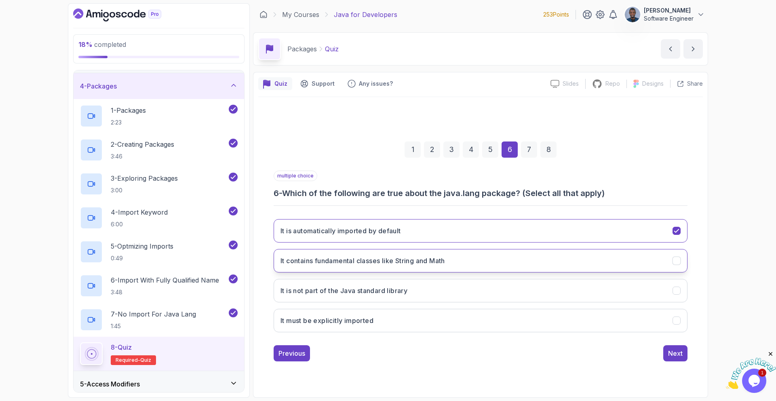
click at [517, 261] on button "It contains fundamental classes like String and Math" at bounding box center [481, 260] width 414 height 23
click at [681, 356] on div "Next" at bounding box center [675, 353] width 15 height 10
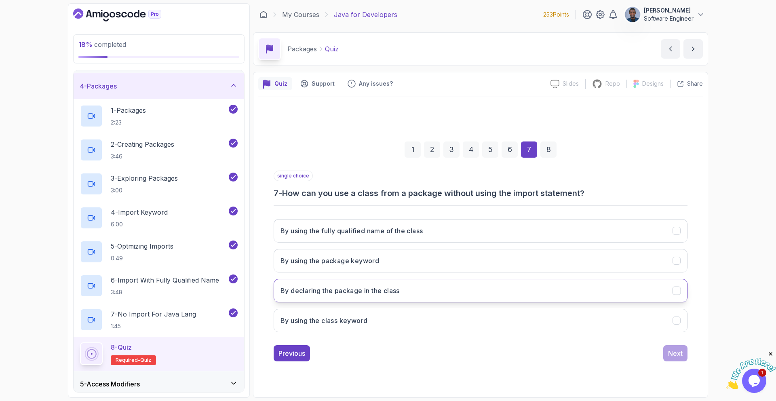
click at [629, 279] on button "By declaring the package in the class" at bounding box center [481, 290] width 414 height 23
click at [588, 232] on button "By using the fully qualified name of the class" at bounding box center [481, 230] width 414 height 23
click at [680, 353] on div "Next" at bounding box center [675, 353] width 15 height 10
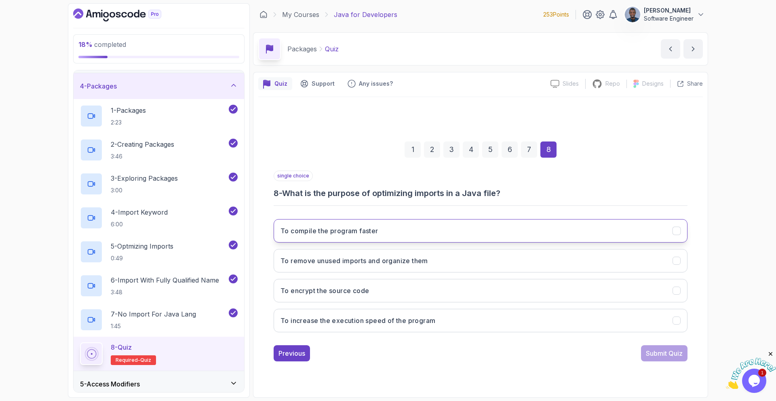
click at [536, 240] on button "To compile the program faster" at bounding box center [481, 230] width 414 height 23
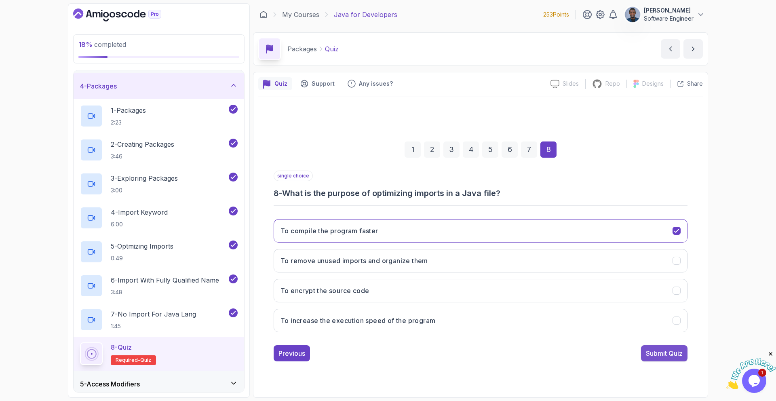
click at [656, 352] on div "Submit Quiz" at bounding box center [664, 353] width 37 height 10
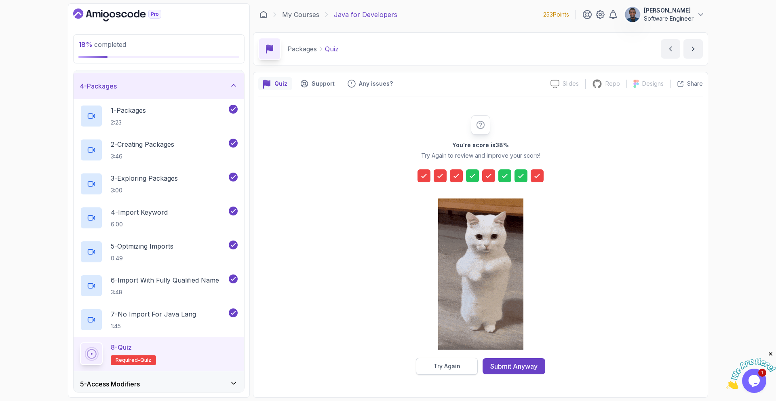
click at [466, 367] on button "Try Again" at bounding box center [447, 366] width 62 height 17
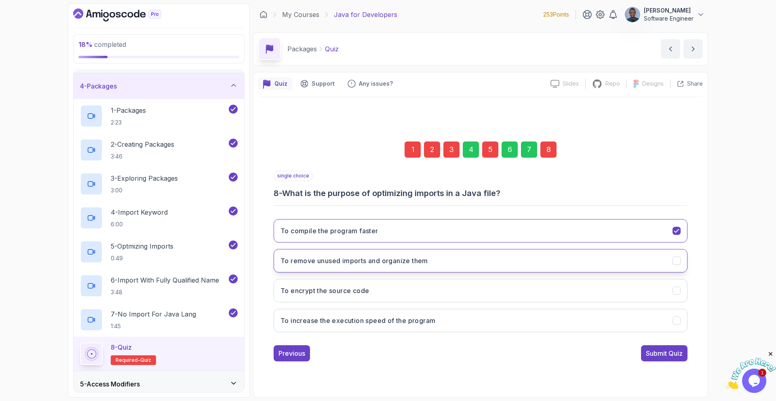
click at [334, 267] on button "To remove unused imports and organize them" at bounding box center [481, 260] width 414 height 23
click at [664, 358] on button "Submit Quiz" at bounding box center [664, 353] width 46 height 16
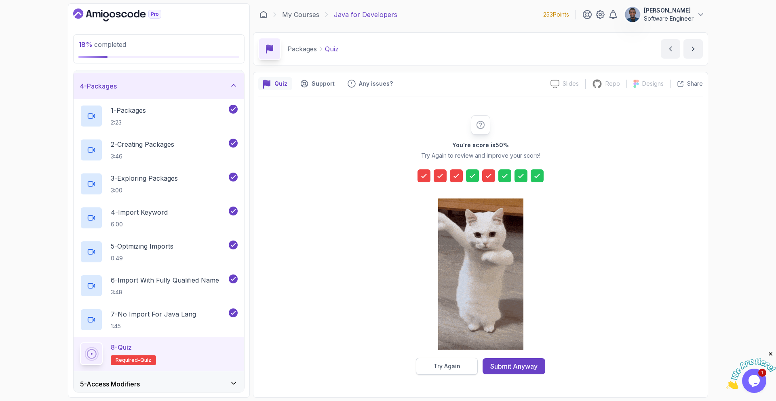
click at [464, 372] on button "Try Again" at bounding box center [447, 366] width 62 height 17
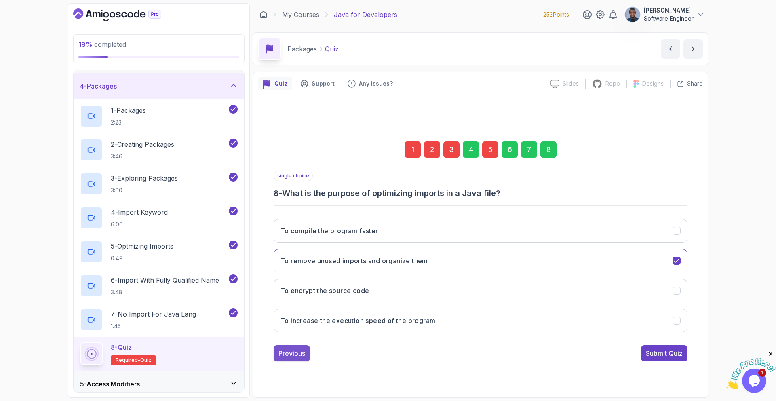
click at [298, 352] on div "Previous" at bounding box center [291, 353] width 27 height 10
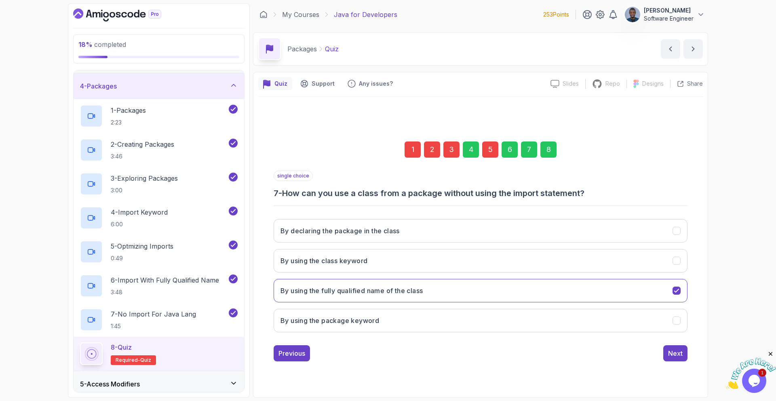
click at [298, 352] on div "Previous" at bounding box center [291, 353] width 27 height 10
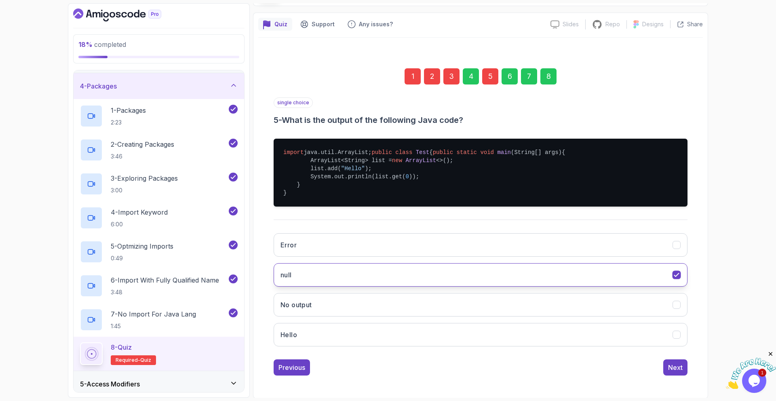
scroll to position [60, 0]
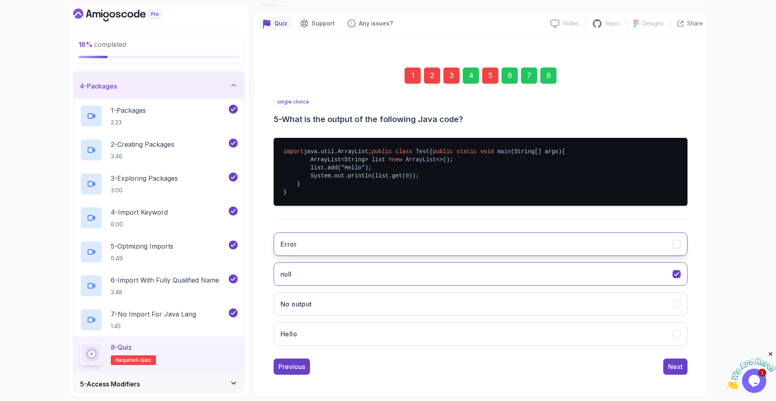
click at [297, 256] on button "Error" at bounding box center [481, 243] width 414 height 23
click at [287, 371] on div "Previous" at bounding box center [291, 367] width 27 height 10
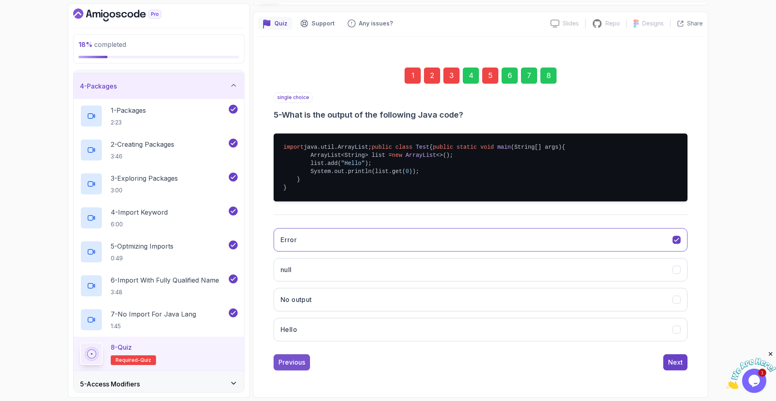
scroll to position [0, 0]
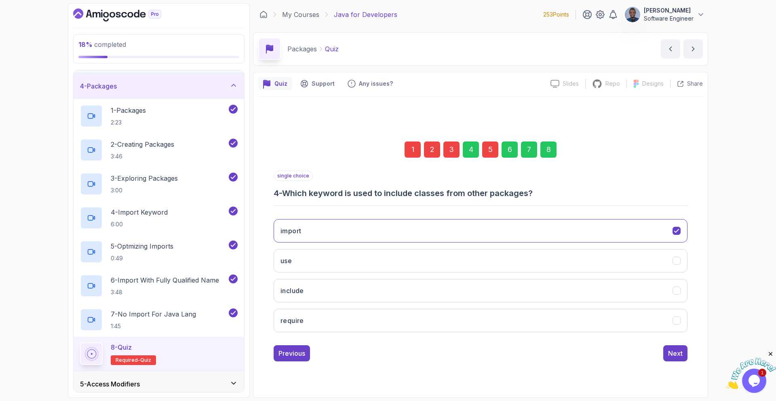
click at [291, 361] on div "1 2 3 4 5 6 7 8 single choice 4 - Which keyword is used to include classes from…" at bounding box center [480, 245] width 445 height 246
click at [297, 355] on div "Previous" at bounding box center [291, 353] width 27 height 10
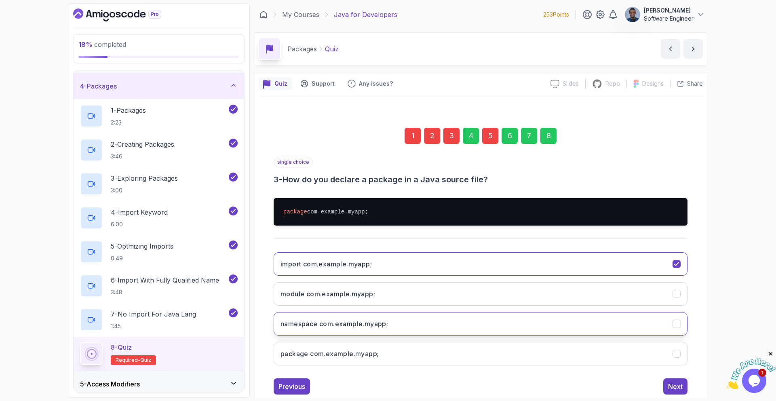
click at [396, 325] on button "namespace com.example.myapp;" at bounding box center [481, 323] width 414 height 23
click at [298, 389] on div "Previous" at bounding box center [291, 387] width 27 height 10
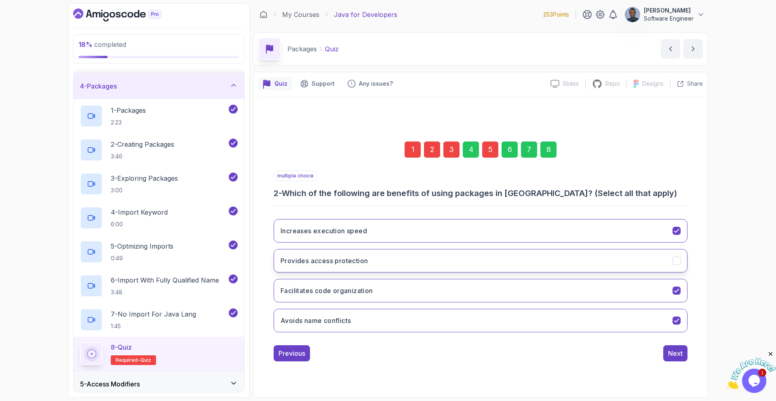
click at [324, 270] on button "Provides access protection" at bounding box center [481, 260] width 414 height 23
click at [320, 295] on h3 "Facilitates code organization" at bounding box center [326, 291] width 93 height 10
click at [303, 347] on button "Previous" at bounding box center [292, 353] width 36 height 16
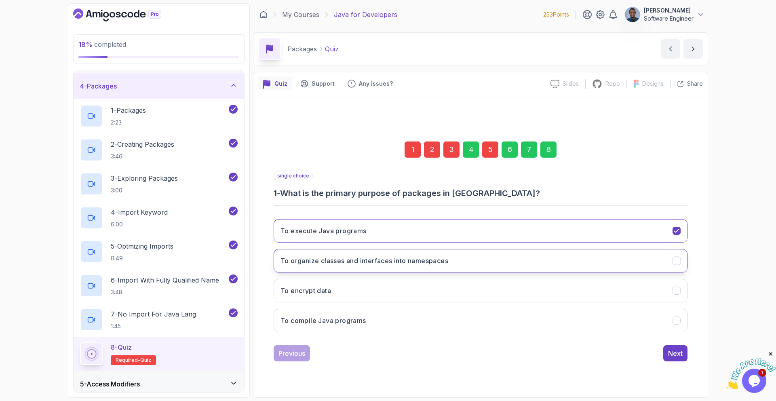
click at [335, 270] on button "To organize classes and interfaces into namespaces" at bounding box center [481, 260] width 414 height 23
click at [673, 353] on div "Next" at bounding box center [675, 353] width 15 height 10
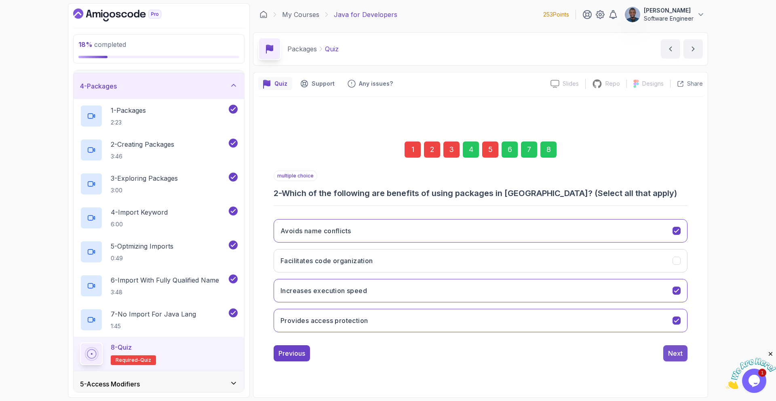
click at [673, 353] on div "Next" at bounding box center [675, 353] width 15 height 10
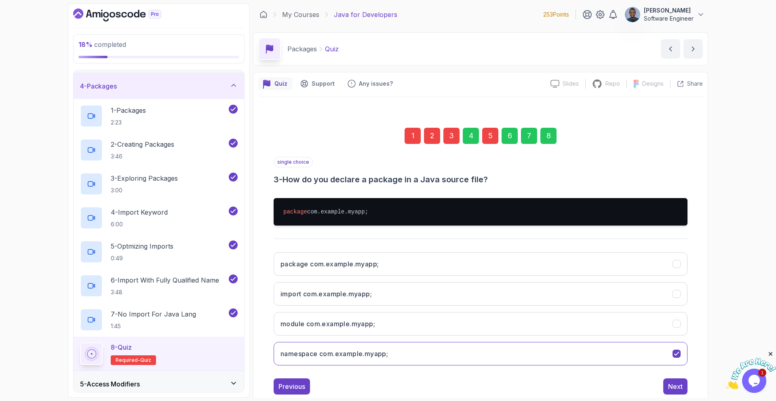
scroll to position [20, 0]
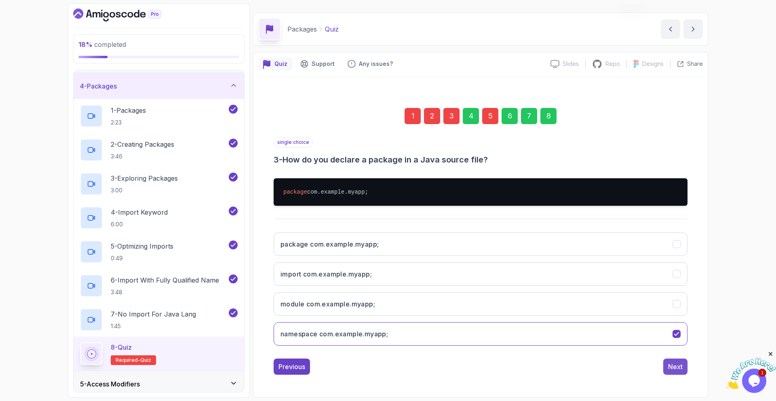
click at [677, 365] on div "Next" at bounding box center [675, 367] width 15 height 10
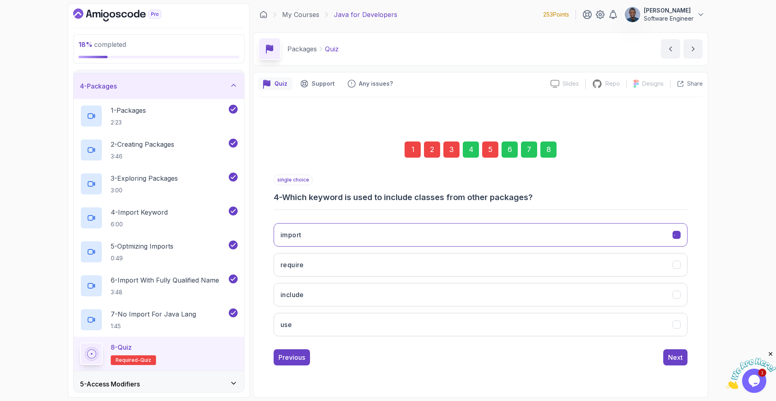
scroll to position [0, 0]
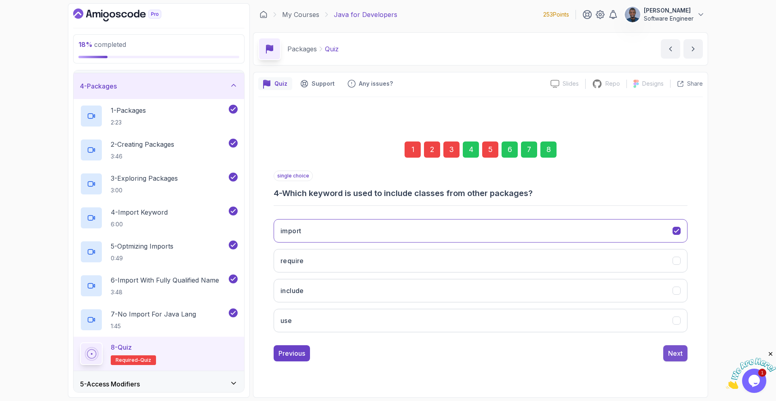
click at [676, 346] on button "Next" at bounding box center [675, 353] width 24 height 16
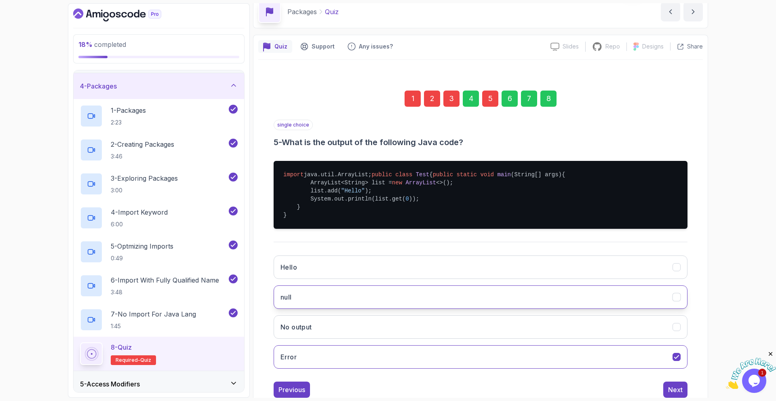
scroll to position [76, 0]
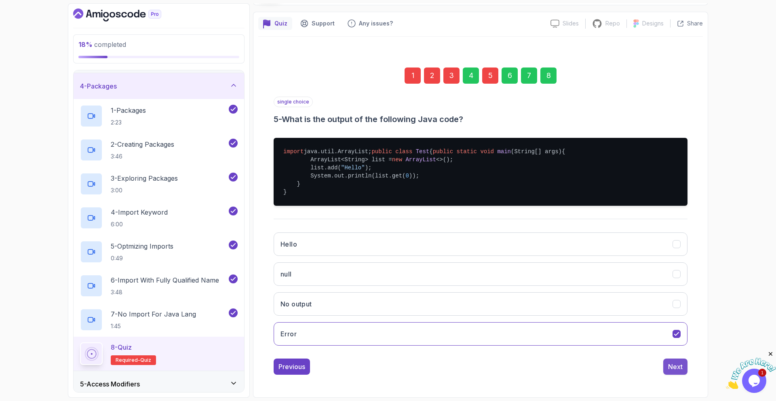
click at [674, 366] on div "Next" at bounding box center [675, 367] width 15 height 10
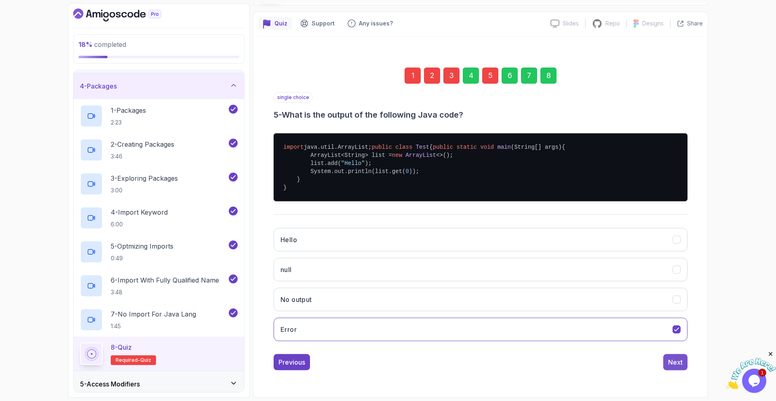
scroll to position [0, 0]
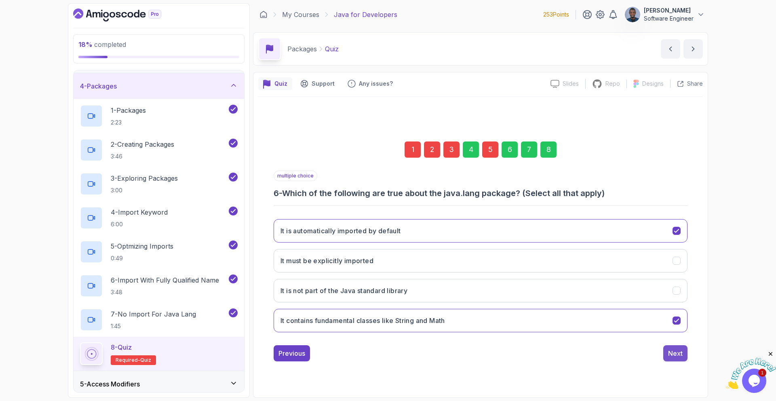
click at [674, 354] on div "Next" at bounding box center [675, 353] width 15 height 10
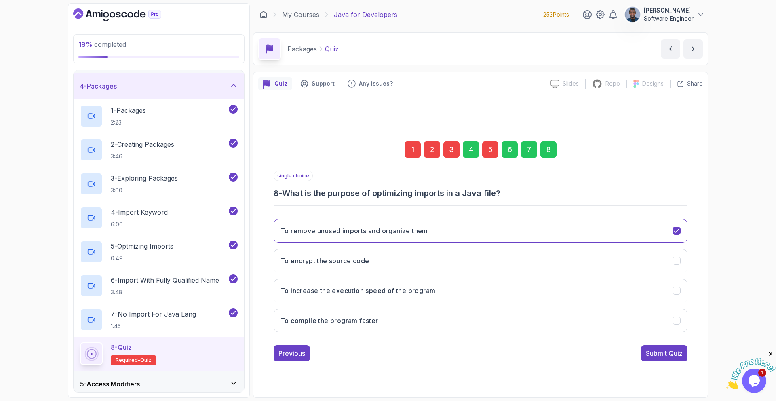
click at [674, 354] on div "Submit Quiz" at bounding box center [664, 353] width 37 height 10
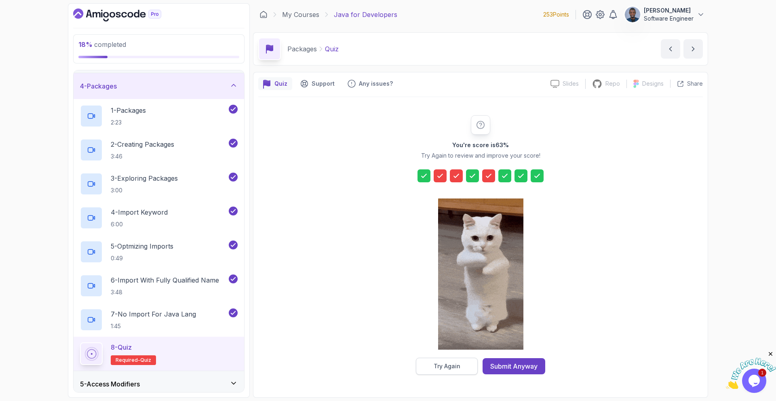
click at [445, 370] on button "Try Again" at bounding box center [447, 366] width 62 height 17
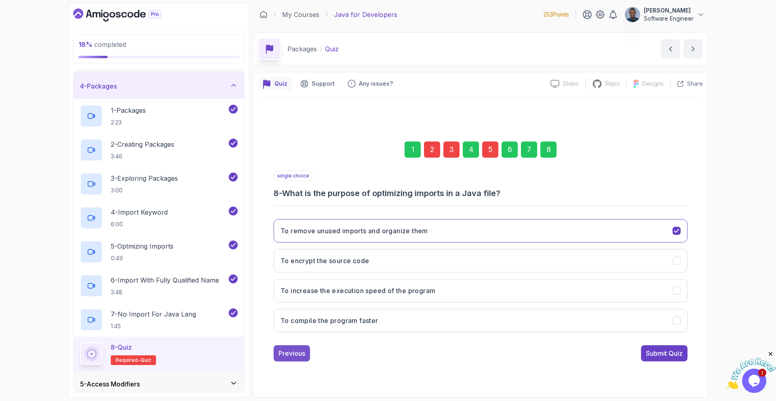
click at [280, 360] on button "Previous" at bounding box center [292, 353] width 36 height 16
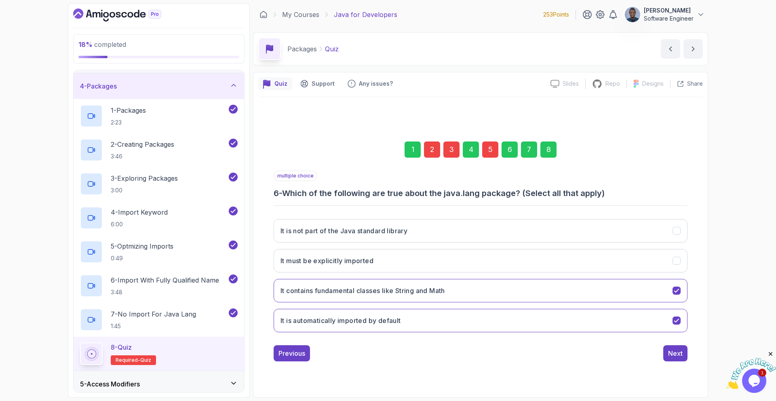
click at [280, 360] on button "Previous" at bounding box center [292, 353] width 36 height 16
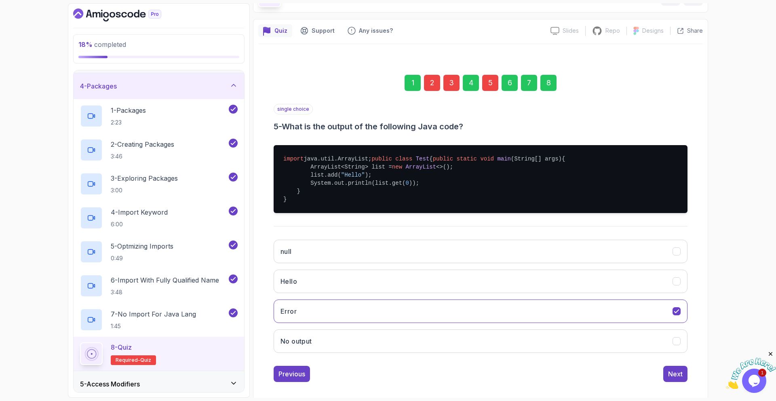
scroll to position [76, 0]
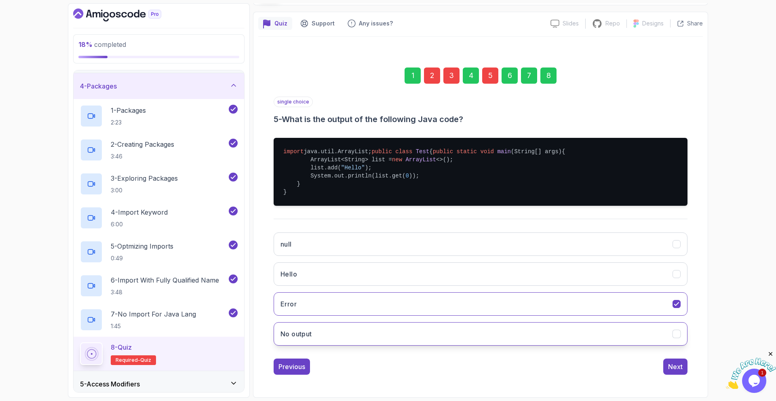
click at [293, 335] on h3 "No output" at bounding box center [296, 334] width 32 height 10
click at [293, 375] on div "1 2 3 4 5 6 7 8 single choice 5 - What is the output of the following Java code…" at bounding box center [480, 214] width 445 height 333
click at [293, 371] on div "Previous" at bounding box center [291, 367] width 27 height 10
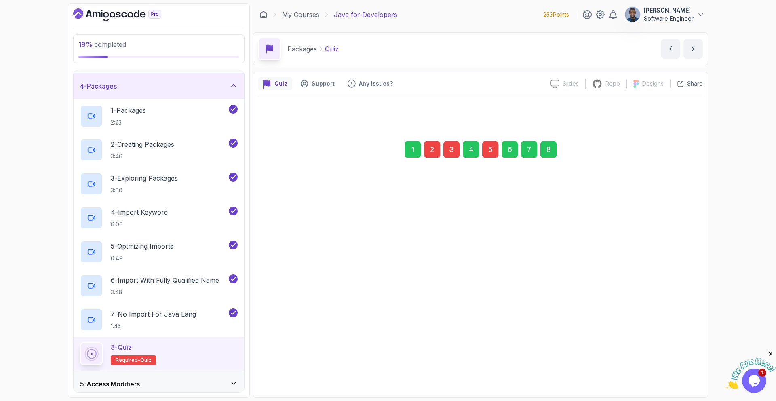
scroll to position [0, 0]
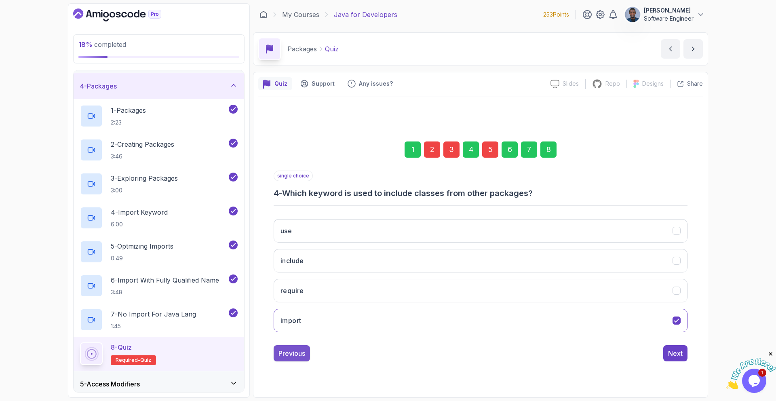
click at [291, 354] on div "Previous" at bounding box center [291, 353] width 27 height 10
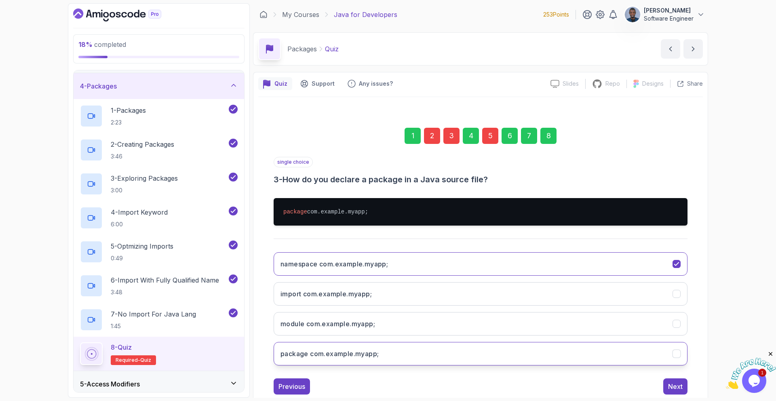
click at [291, 353] on h3 "package com.example.myapp;" at bounding box center [329, 354] width 98 height 10
click at [294, 390] on div "Previous" at bounding box center [291, 387] width 27 height 10
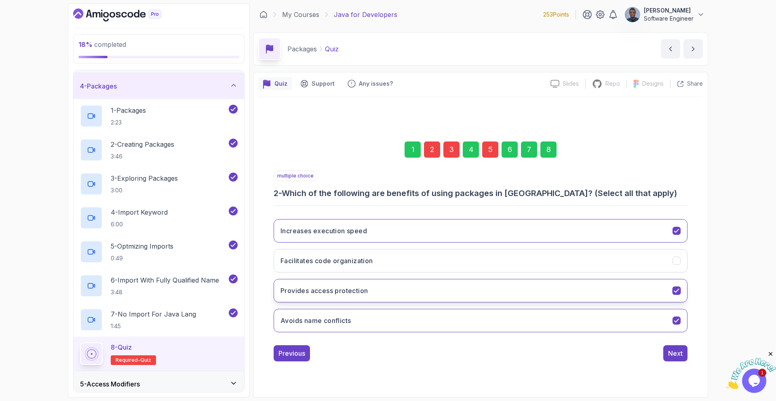
click at [303, 299] on button "Provides access protection" at bounding box center [481, 290] width 414 height 23
click at [676, 350] on div "Next" at bounding box center [675, 353] width 15 height 10
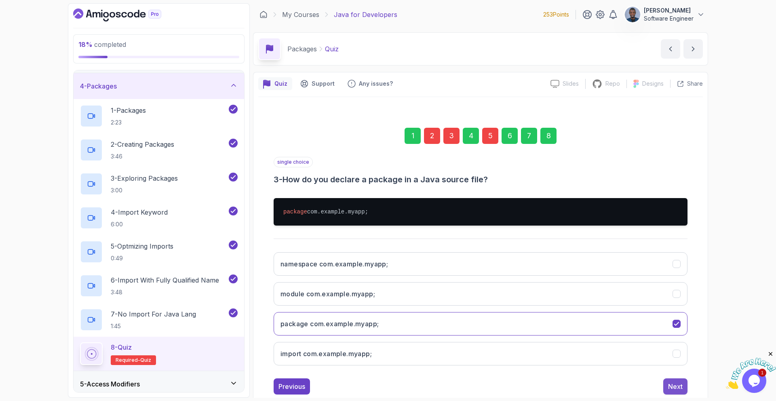
click at [676, 388] on div "Next" at bounding box center [675, 387] width 15 height 10
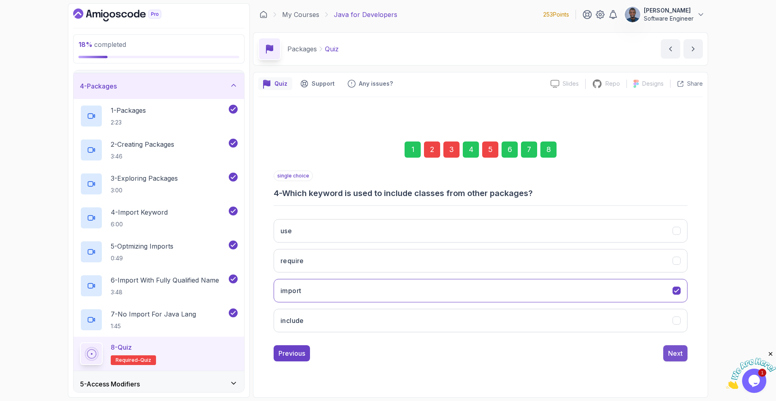
click at [670, 352] on div "Next" at bounding box center [675, 353] width 15 height 10
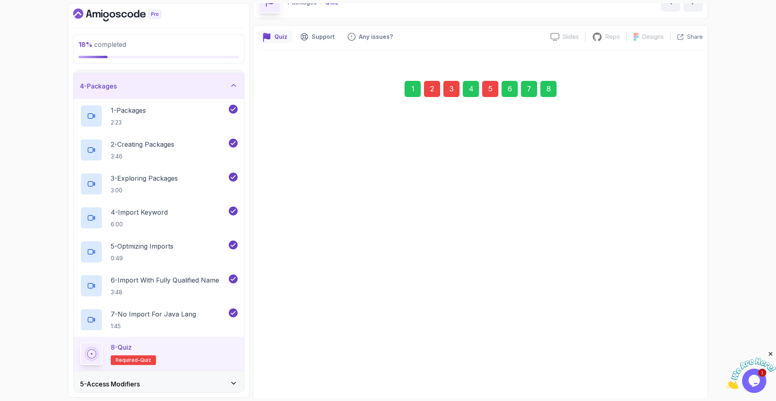
scroll to position [76, 0]
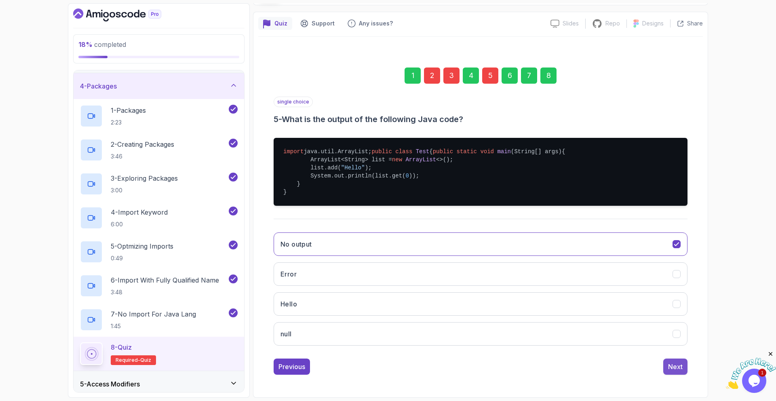
click at [670, 366] on div "Next" at bounding box center [675, 367] width 15 height 10
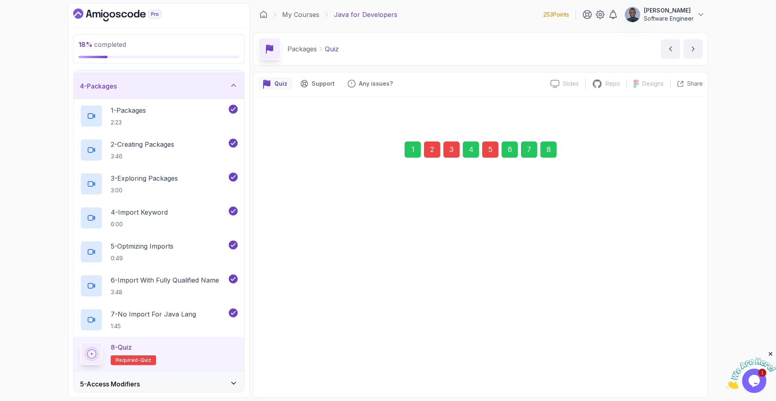
scroll to position [0, 0]
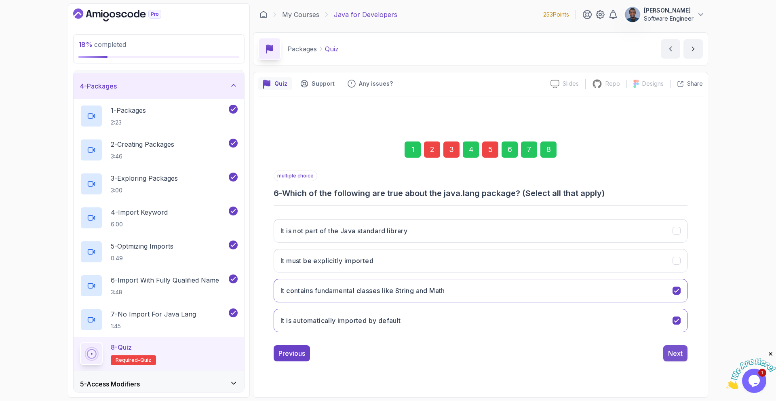
click at [673, 357] on div "Next" at bounding box center [675, 353] width 15 height 10
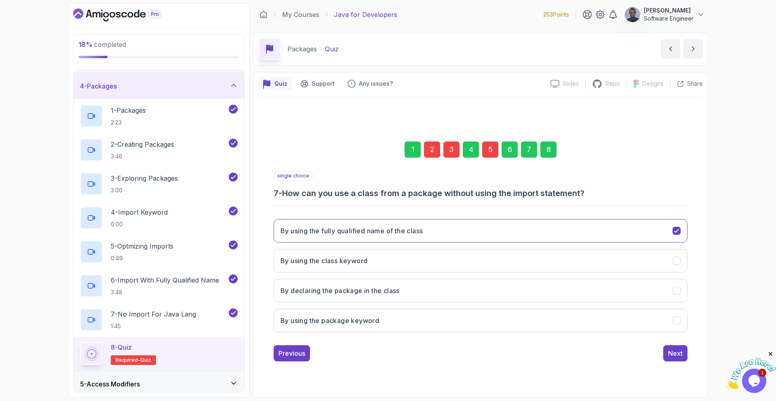
click at [673, 357] on div "Next" at bounding box center [675, 353] width 15 height 10
click at [673, 357] on div "Submit Quiz" at bounding box center [664, 353] width 37 height 10
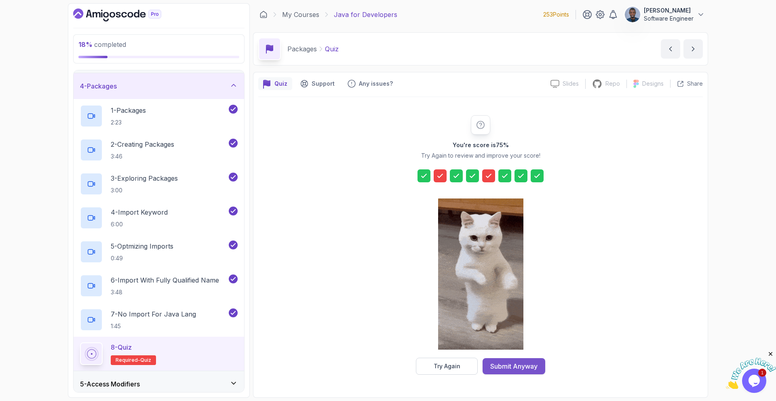
click at [505, 367] on div "Submit Anyway" at bounding box center [513, 366] width 47 height 10
